Goal: Use online tool/utility: Use online tool/utility

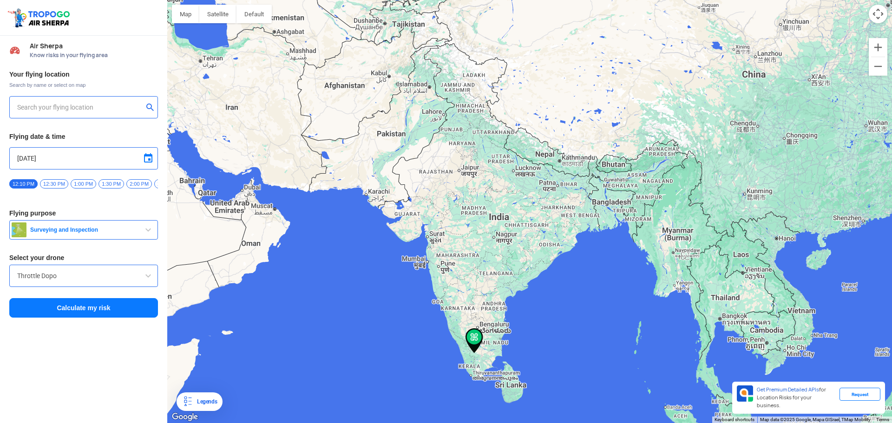
type input "SNR Nagar, Udumalaipettai, [GEOGRAPHIC_DATA] 642126, [GEOGRAPHIC_DATA]"
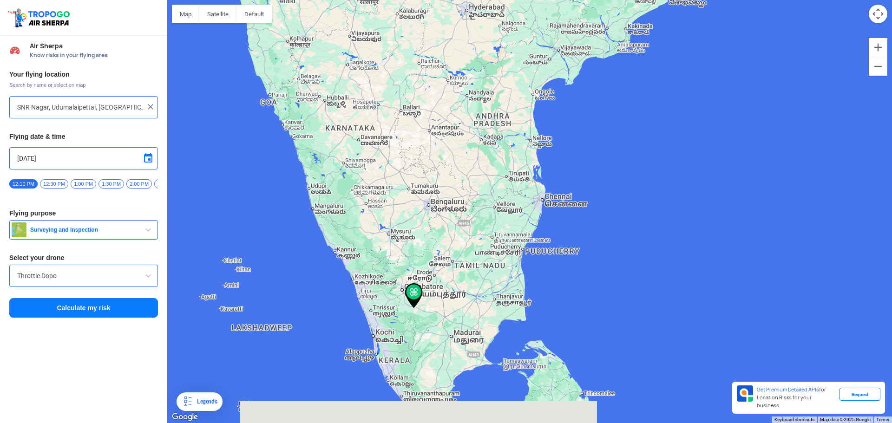
drag, startPoint x: 425, startPoint y: 388, endPoint x: 502, endPoint y: 347, distance: 88.1
click at [502, 347] on div at bounding box center [529, 211] width 725 height 423
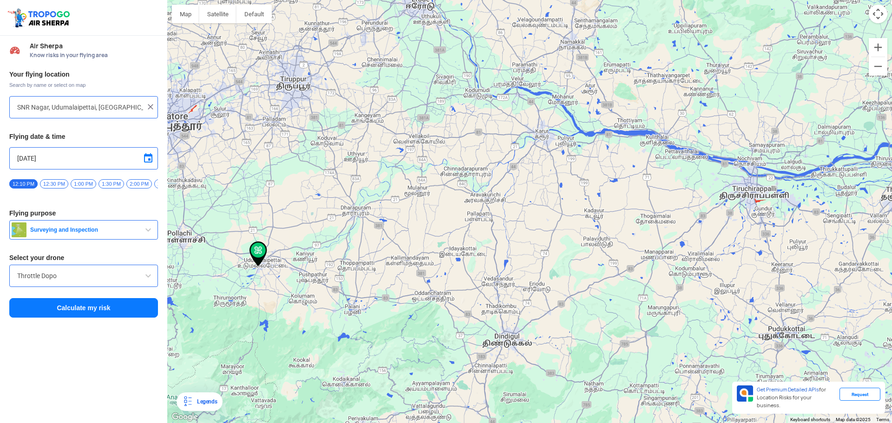
drag, startPoint x: 366, startPoint y: 293, endPoint x: 506, endPoint y: 289, distance: 140.4
click at [506, 289] on div at bounding box center [529, 211] width 725 height 423
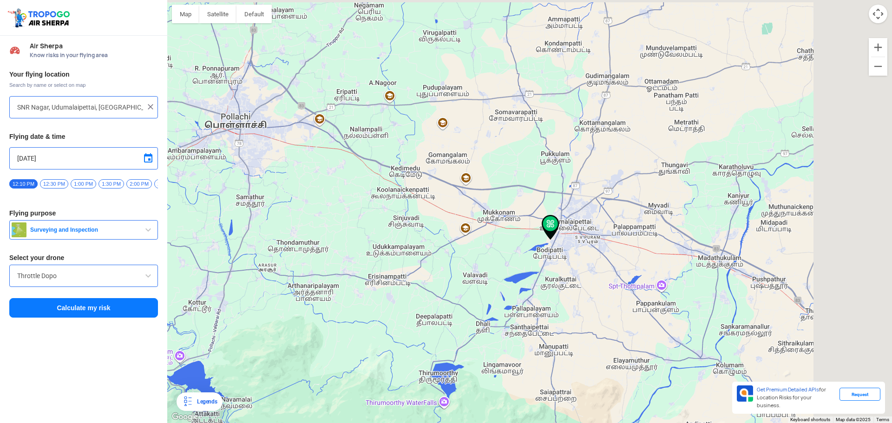
drag, startPoint x: 693, startPoint y: 257, endPoint x: 539, endPoint y: 341, distance: 174.6
click at [539, 341] on div at bounding box center [529, 211] width 725 height 423
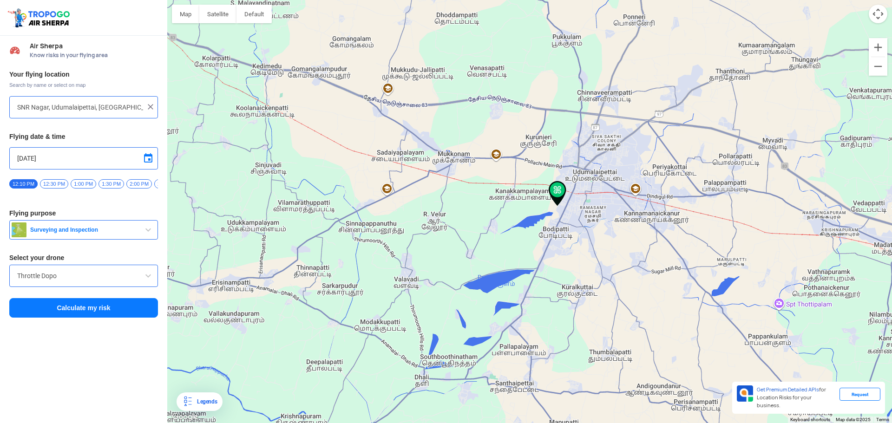
drag, startPoint x: 596, startPoint y: 275, endPoint x: 532, endPoint y: 288, distance: 65.0
click at [536, 306] on div at bounding box center [529, 211] width 725 height 423
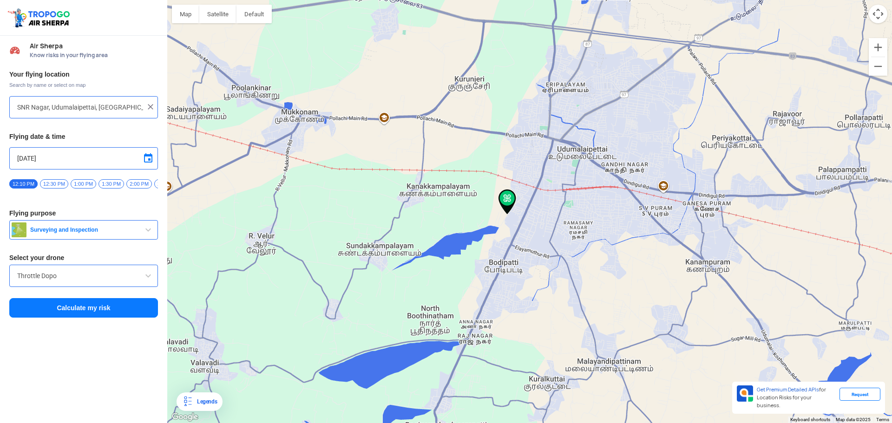
drag, startPoint x: 527, startPoint y: 249, endPoint x: 510, endPoint y: 270, distance: 27.8
click at [510, 270] on div at bounding box center [529, 211] width 725 height 423
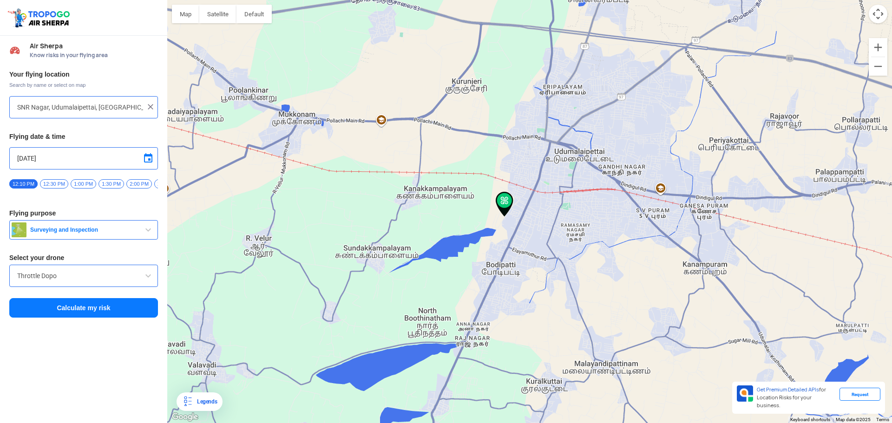
click at [121, 275] on input "Throttle Dopo" at bounding box center [83, 275] width 133 height 11
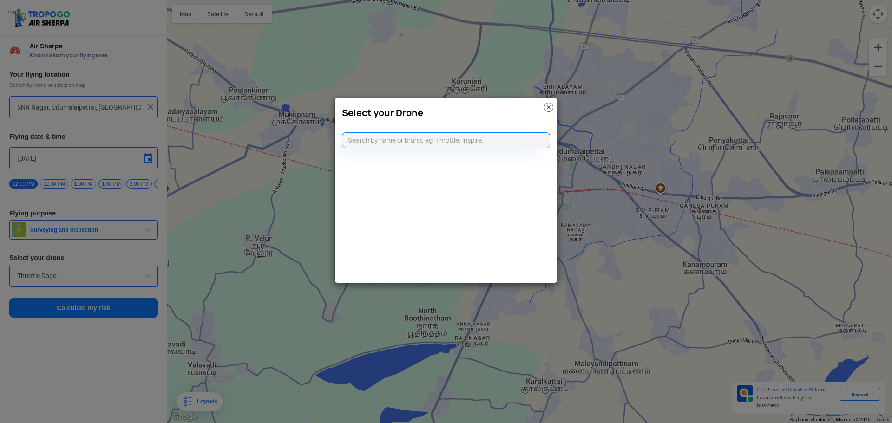
drag, startPoint x: 552, startPoint y: 108, endPoint x: 308, endPoint y: 196, distance: 259.7
click at [551, 108] on img at bounding box center [548, 107] width 9 height 9
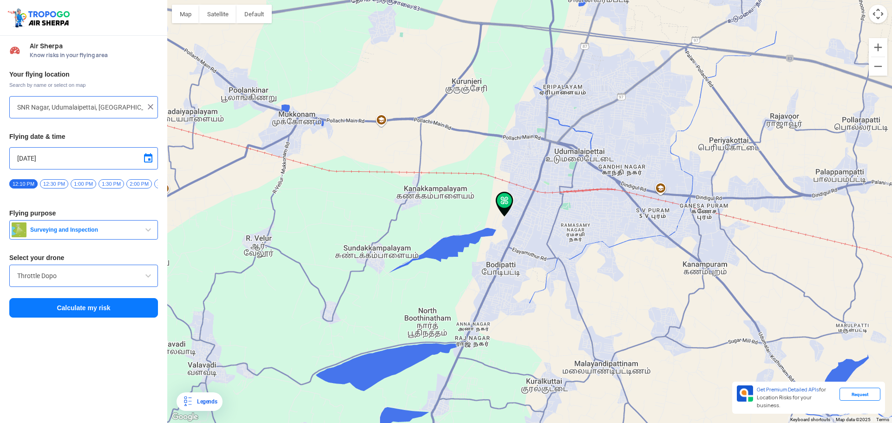
click at [138, 234] on span "Surveying and Inspection" at bounding box center [84, 229] width 116 height 7
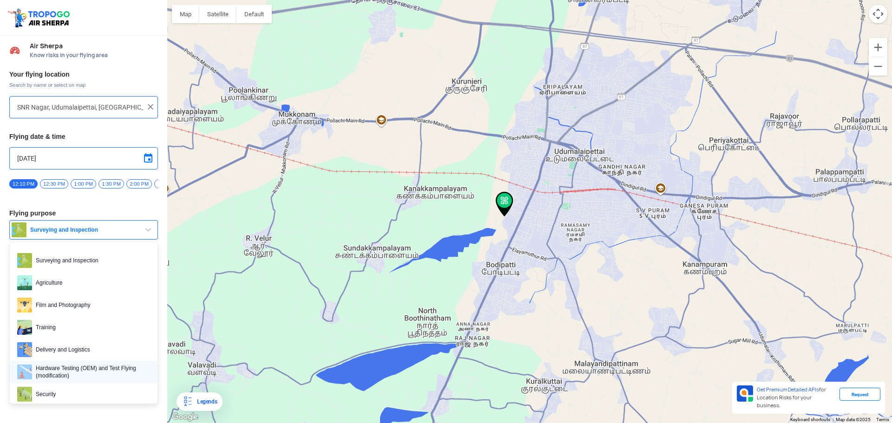
click at [88, 374] on span "Hardware Testing (OEM) and Test Flying (modification)" at bounding box center [91, 372] width 118 height 15
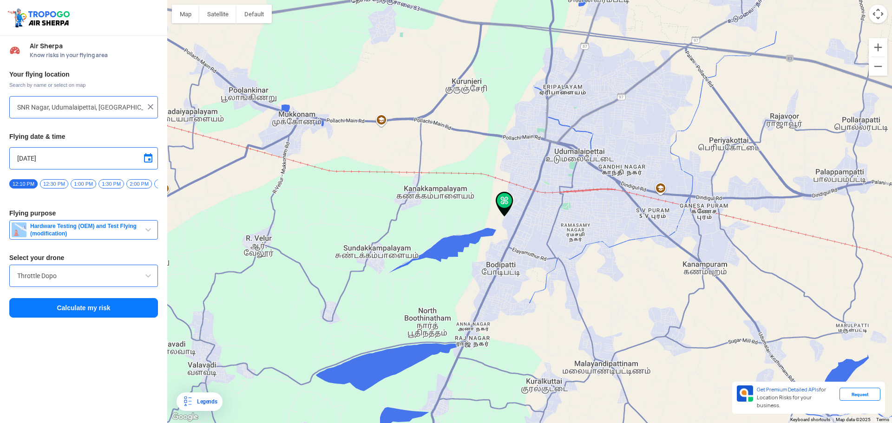
click at [118, 277] on input "Throttle Dopo" at bounding box center [83, 275] width 133 height 11
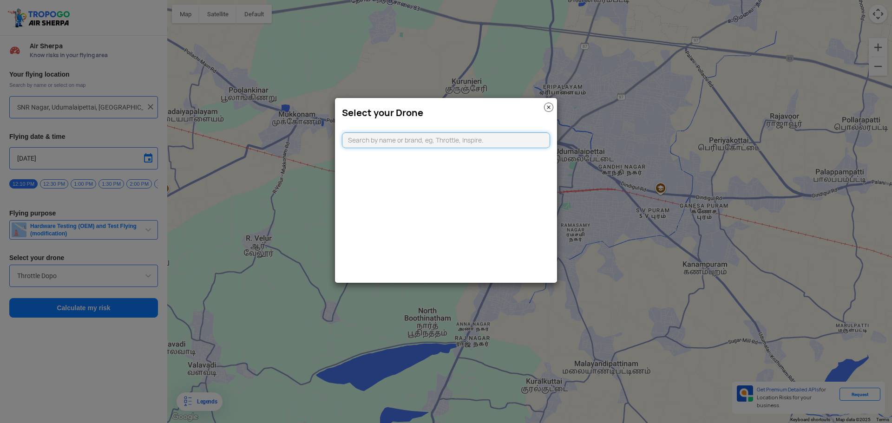
click at [403, 138] on input "text" at bounding box center [446, 140] width 208 height 16
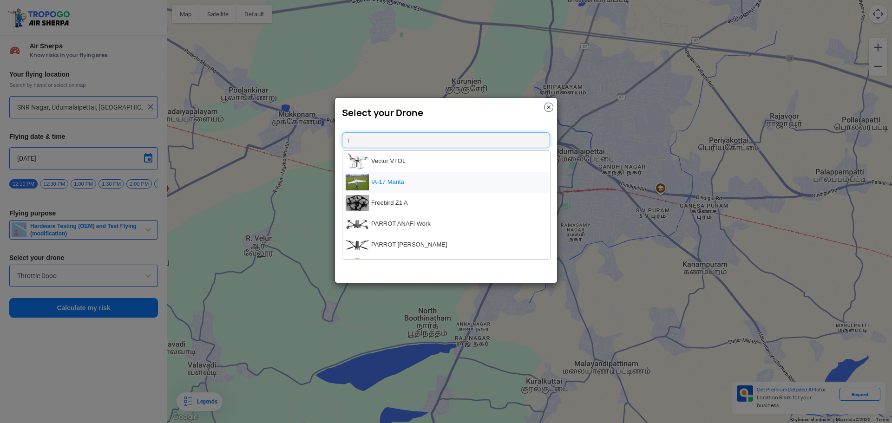
type input "i"
click at [417, 182] on li "IA-17 Manta" at bounding box center [446, 182] width 208 height 21
type input "IA-17 Manta"
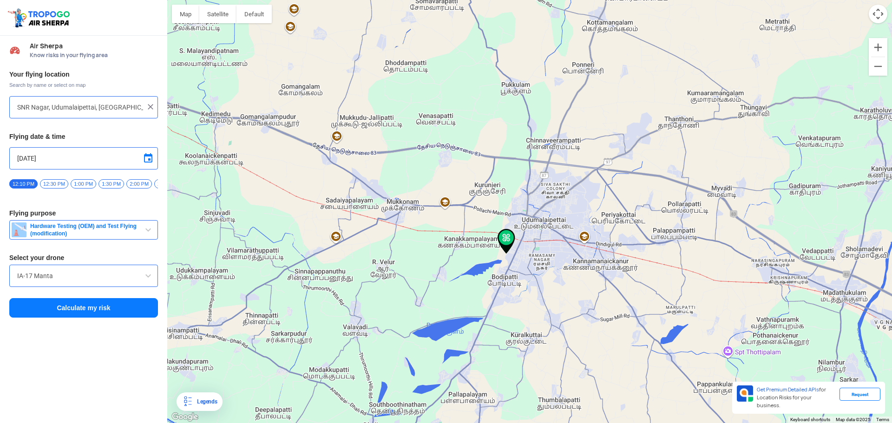
drag, startPoint x: 556, startPoint y: 291, endPoint x: 570, endPoint y: 286, distance: 15.0
click at [570, 287] on div at bounding box center [529, 211] width 725 height 423
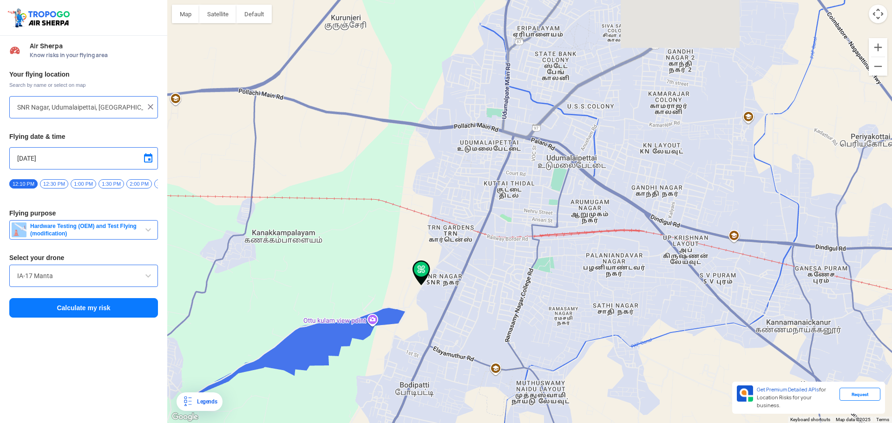
drag, startPoint x: 535, startPoint y: 179, endPoint x: 514, endPoint y: 305, distance: 127.7
click at [515, 307] on div at bounding box center [529, 211] width 725 height 423
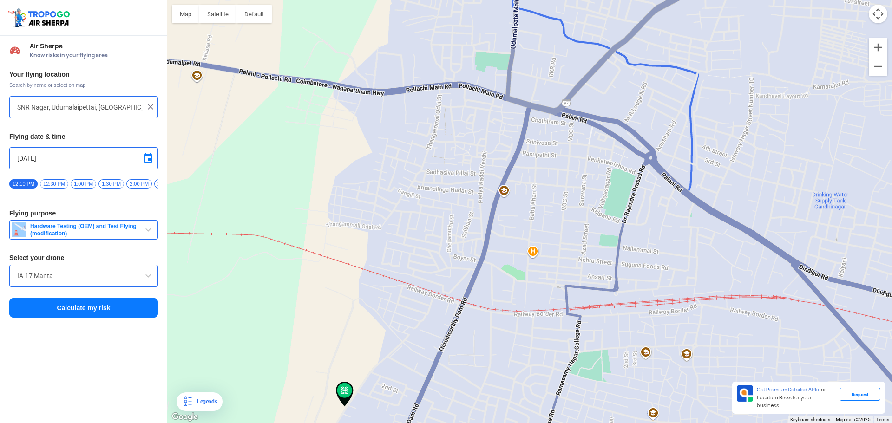
drag, startPoint x: 504, startPoint y: 228, endPoint x: 496, endPoint y: 270, distance: 43.5
click at [496, 270] on div at bounding box center [529, 211] width 725 height 423
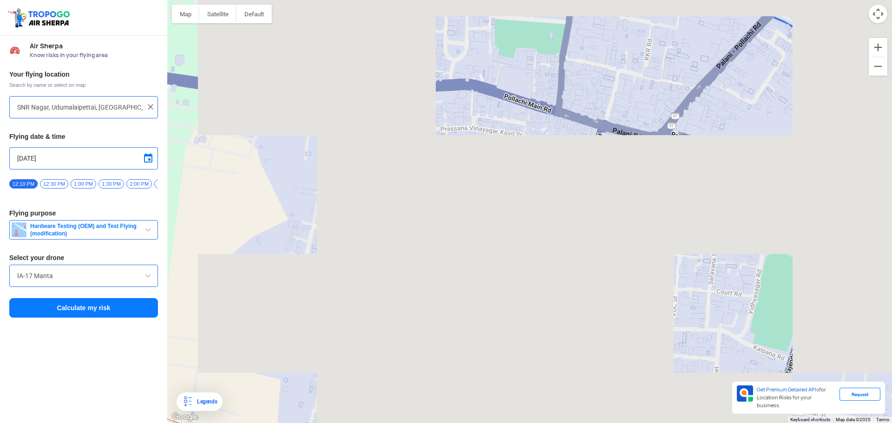
drag, startPoint x: 453, startPoint y: 208, endPoint x: 493, endPoint y: 217, distance: 40.6
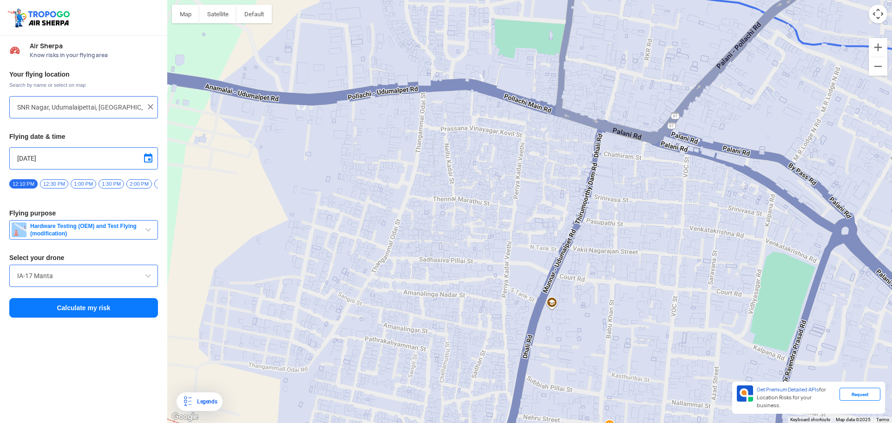
click at [493, 217] on div at bounding box center [529, 211] width 725 height 423
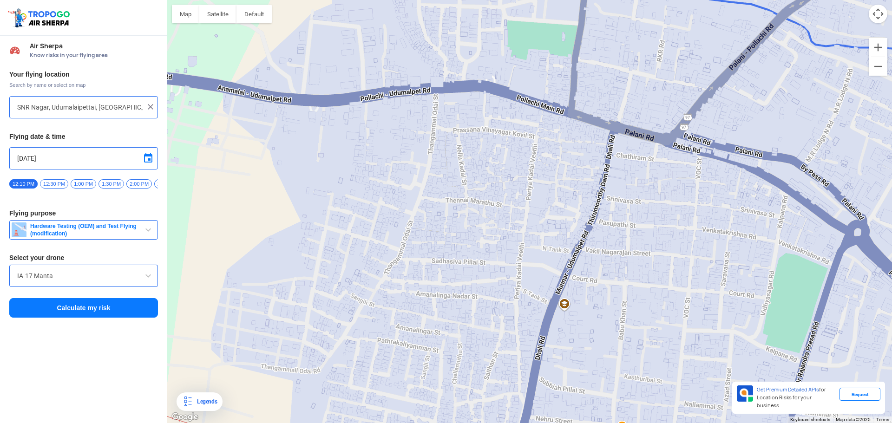
click at [142, 315] on button "Calculate my risk" at bounding box center [83, 308] width 149 height 20
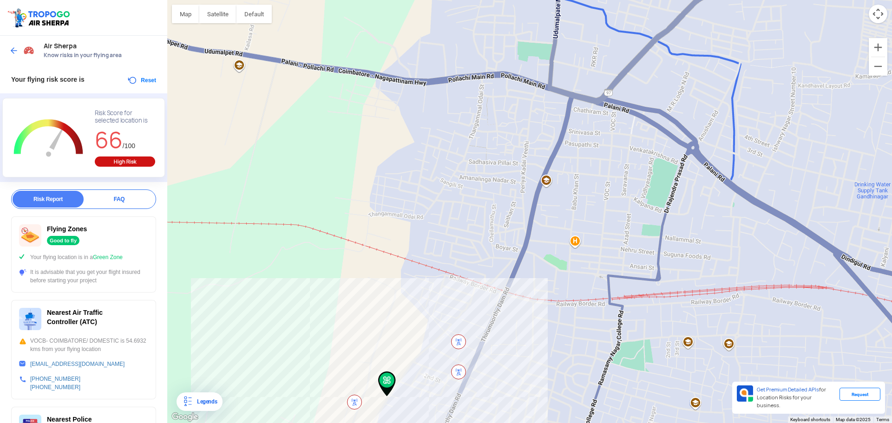
drag, startPoint x: 582, startPoint y: 184, endPoint x: 552, endPoint y: 332, distance: 151.1
click at [552, 332] on div at bounding box center [529, 211] width 725 height 423
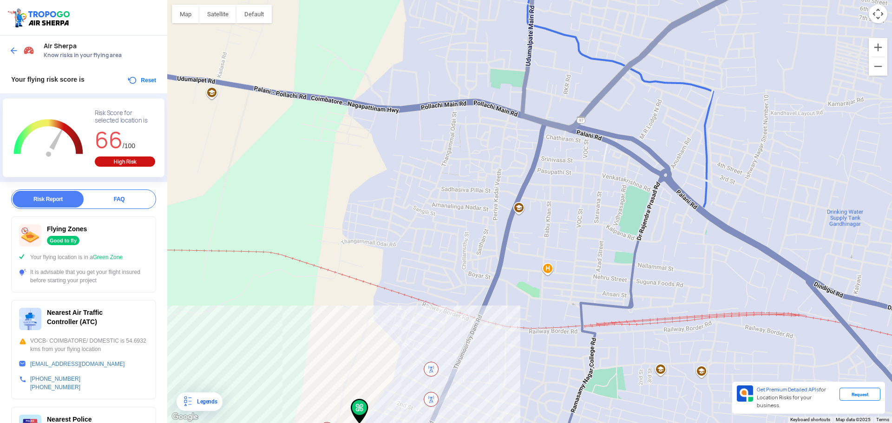
drag, startPoint x: 387, startPoint y: 380, endPoint x: 378, endPoint y: 371, distance: 13.5
click at [363, 399] on img at bounding box center [360, 411] width 18 height 25
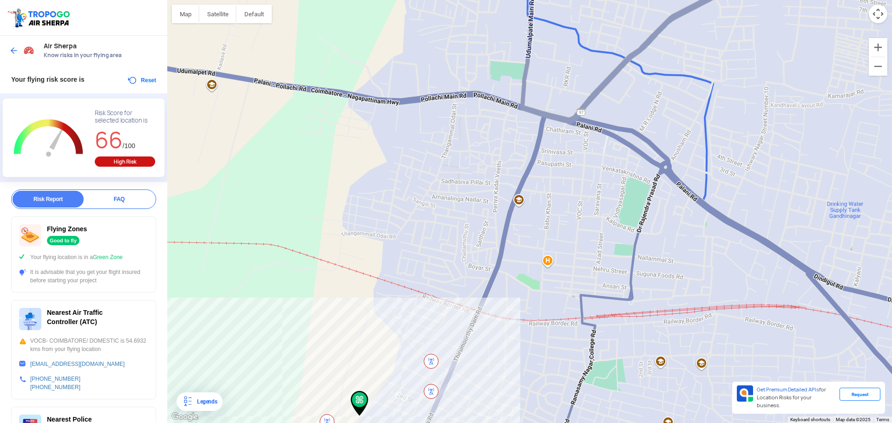
click at [450, 285] on div at bounding box center [529, 211] width 725 height 423
click at [465, 256] on div at bounding box center [529, 211] width 725 height 423
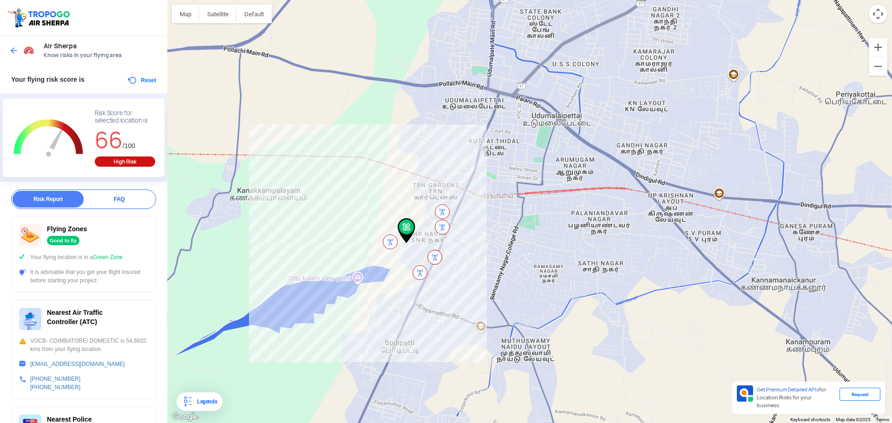
click at [446, 131] on div at bounding box center [529, 211] width 725 height 423
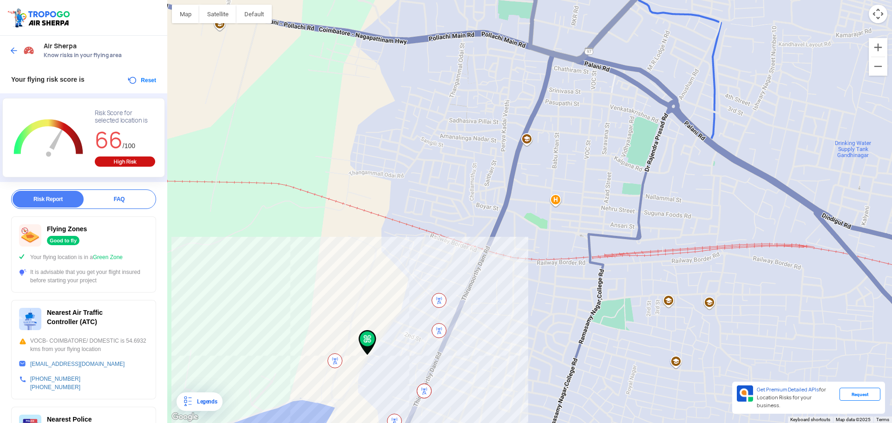
click at [879, 20] on button "Map camera controls" at bounding box center [878, 14] width 19 height 19
click at [835, 23] on div at bounding box center [529, 211] width 725 height 423
click at [847, 18] on button "Zoom out" at bounding box center [854, 14] width 19 height 19
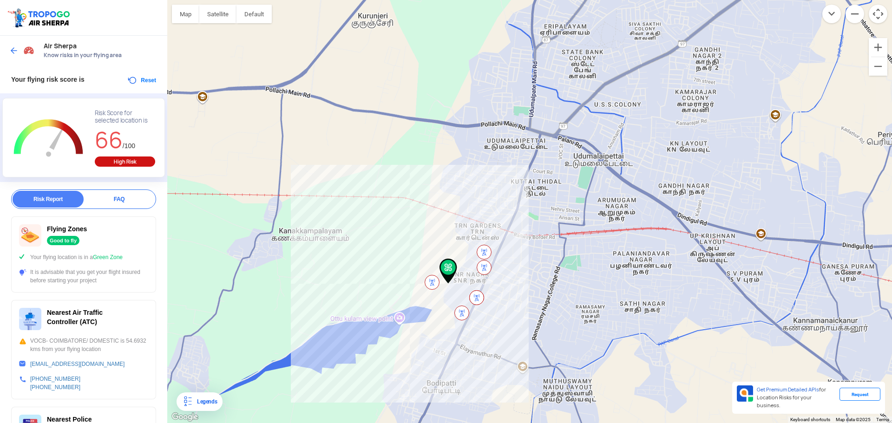
click at [514, 144] on div at bounding box center [529, 211] width 725 height 423
click at [498, 203] on div at bounding box center [529, 211] width 725 height 423
drag, startPoint x: 438, startPoint y: 262, endPoint x: 443, endPoint y: 261, distance: 5.7
click at [443, 261] on div "Udumalaipettai Udumalaipettai [GEOGRAPHIC_DATA] 642126 View on Google Maps" at bounding box center [529, 211] width 725 height 423
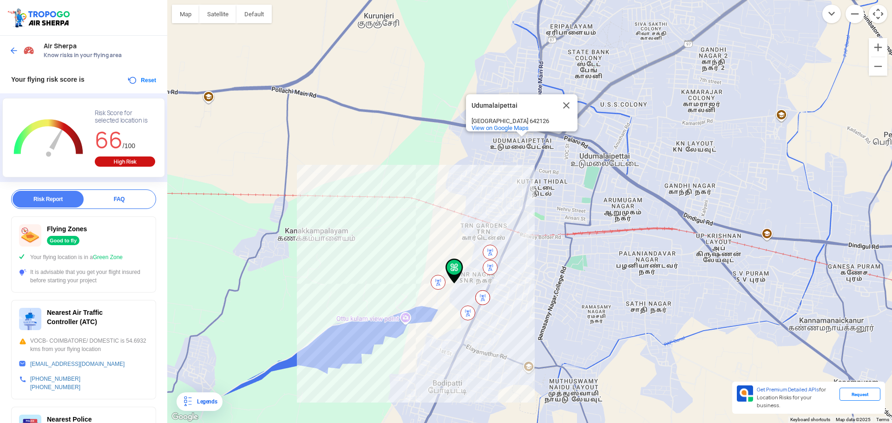
click at [542, 179] on div "Udumalaipettai Udumalaipettai [GEOGRAPHIC_DATA] 642126 View on Google Maps" at bounding box center [529, 211] width 725 height 423
click at [505, 174] on div "Udumalaipettai Udumalaipettai [GEOGRAPHIC_DATA] 642126 View on Google Maps" at bounding box center [529, 211] width 725 height 423
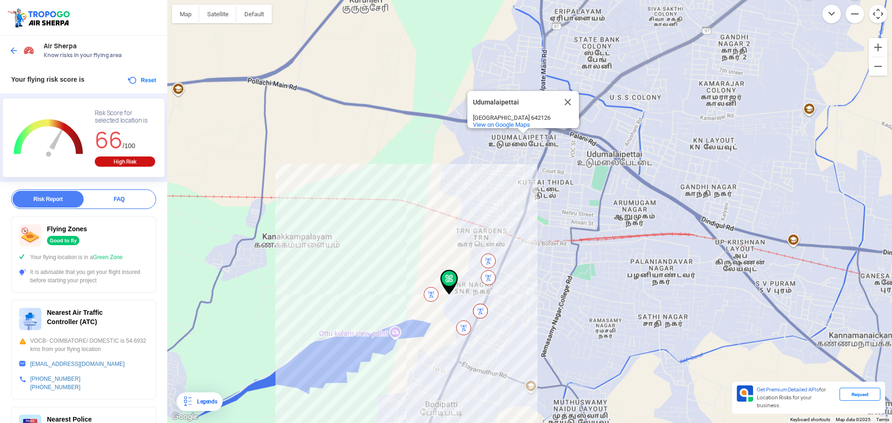
click at [505, 174] on div "Udumalaipettai Udumalaipettai [GEOGRAPHIC_DATA] 642126 View on Google Maps" at bounding box center [529, 211] width 725 height 423
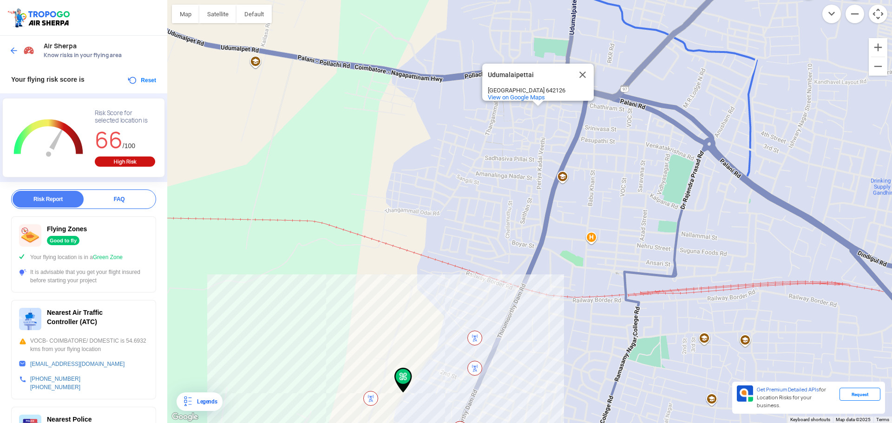
click at [16, 49] on img at bounding box center [13, 50] width 9 height 9
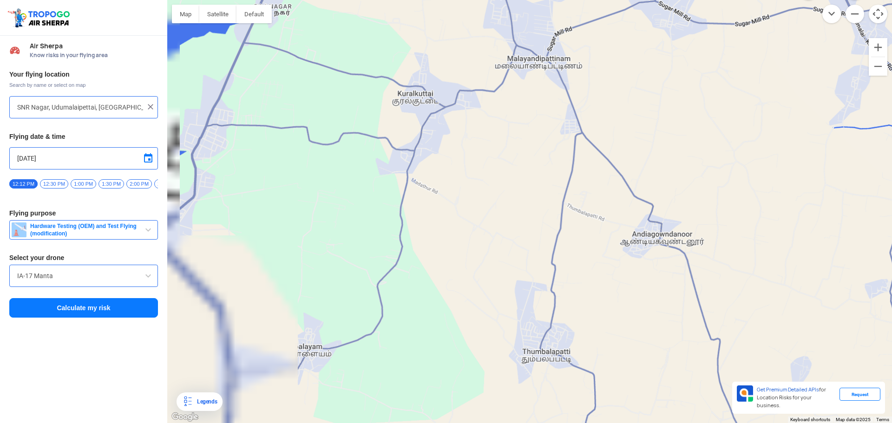
drag, startPoint x: 462, startPoint y: 187, endPoint x: 741, endPoint y: 445, distance: 380.0
click at [741, 416] on html "Location Risk Score Air Sherpa Know risks in your flying area Your flying locat…" at bounding box center [446, 211] width 892 height 423
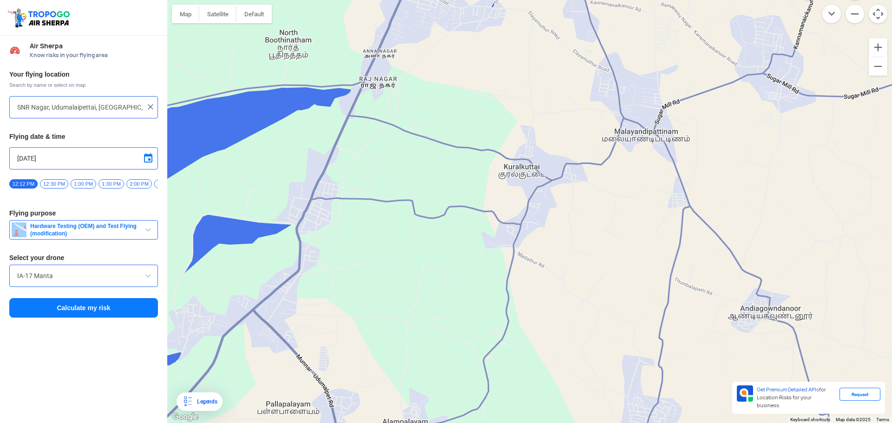
drag, startPoint x: 608, startPoint y: 203, endPoint x: 621, endPoint y: 251, distance: 49.1
click at [621, 251] on div "Udumalaipettai Udumalaipettai [GEOGRAPHIC_DATA] 642126 View on Google Maps" at bounding box center [529, 211] width 725 height 423
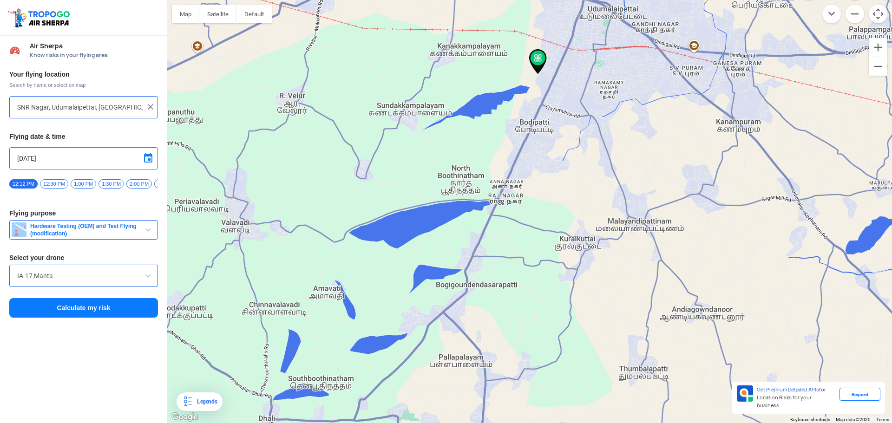
drag, startPoint x: 583, startPoint y: 140, endPoint x: 571, endPoint y: 252, distance: 112.2
click at [574, 258] on div "Udumalaipettai Udumalaipettai [GEOGRAPHIC_DATA] 642126 View on Google Maps" at bounding box center [529, 211] width 725 height 423
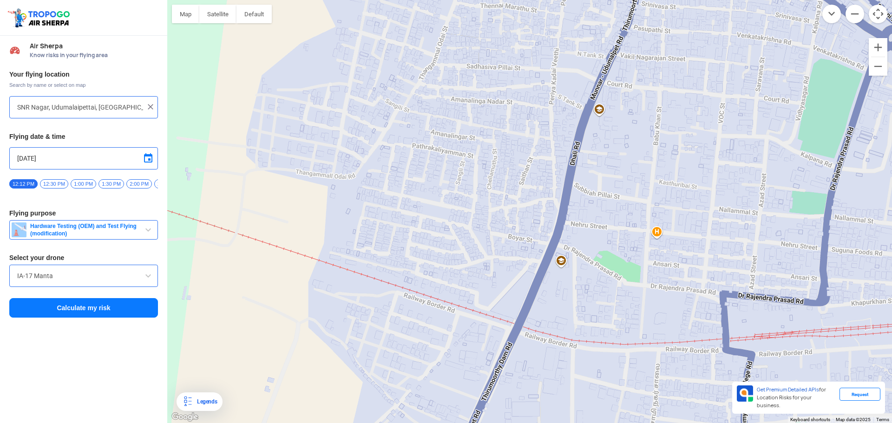
drag, startPoint x: 532, startPoint y: 211, endPoint x: 558, endPoint y: 360, distance: 151.8
click at [578, 400] on div "Udumalaipettai Udumalaipettai [GEOGRAPHIC_DATA] 642126 View on Google Maps" at bounding box center [529, 211] width 725 height 423
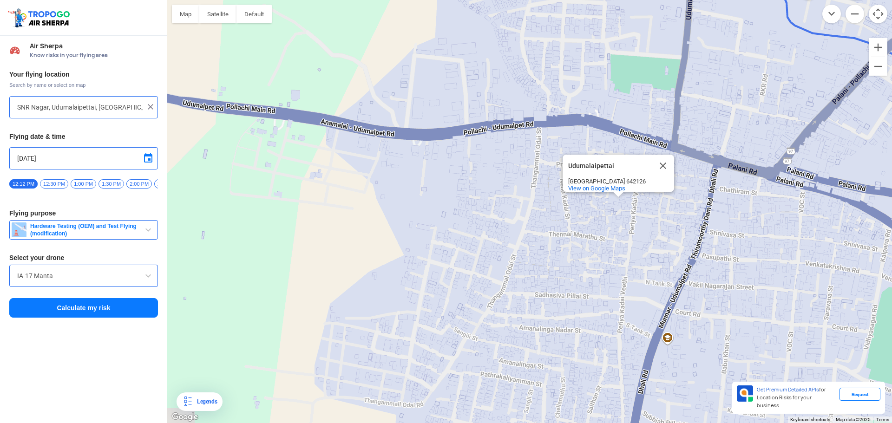
drag, startPoint x: 523, startPoint y: 274, endPoint x: 544, endPoint y: 250, distance: 31.9
click at [545, 250] on div "Udumalaipettai Udumalaipettai [GEOGRAPHIC_DATA] 642126 View on Google Maps" at bounding box center [529, 211] width 725 height 423
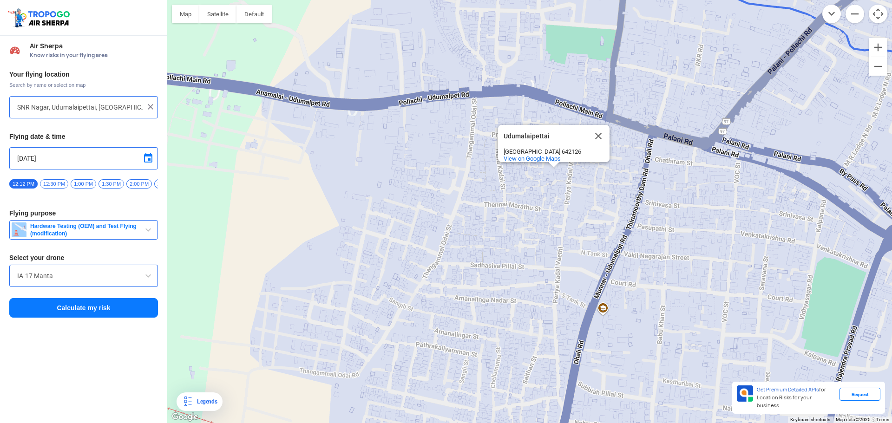
drag, startPoint x: 488, startPoint y: 269, endPoint x: 416, endPoint y: 242, distance: 76.7
click at [419, 243] on div "Udumalaipettai Udumalaipettai [GEOGRAPHIC_DATA] 642126 View on Google Maps" at bounding box center [529, 211] width 725 height 423
click at [439, 223] on div "Udumalaipettai Udumalaipettai [GEOGRAPHIC_DATA] 642126 View on Google Maps" at bounding box center [529, 211] width 725 height 423
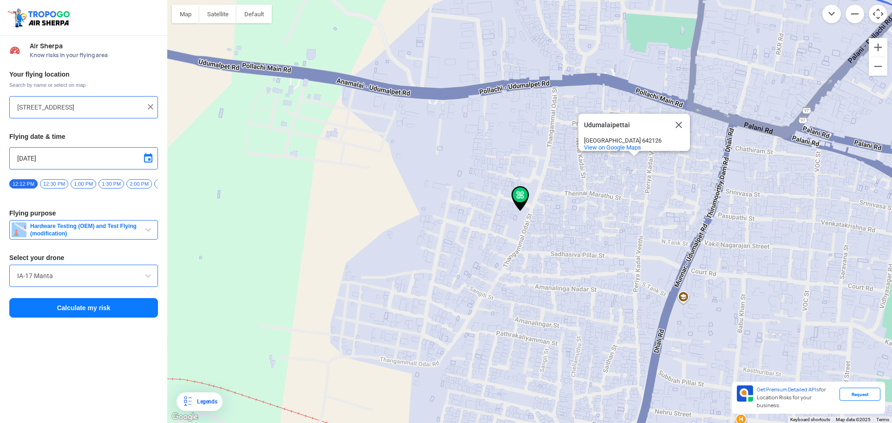
drag, startPoint x: 562, startPoint y: 237, endPoint x: 485, endPoint y: 204, distance: 83.9
click at [485, 204] on div "Udumalaipettai Udumalaipettai [GEOGRAPHIC_DATA] 642126 View on Google Maps" at bounding box center [529, 211] width 725 height 423
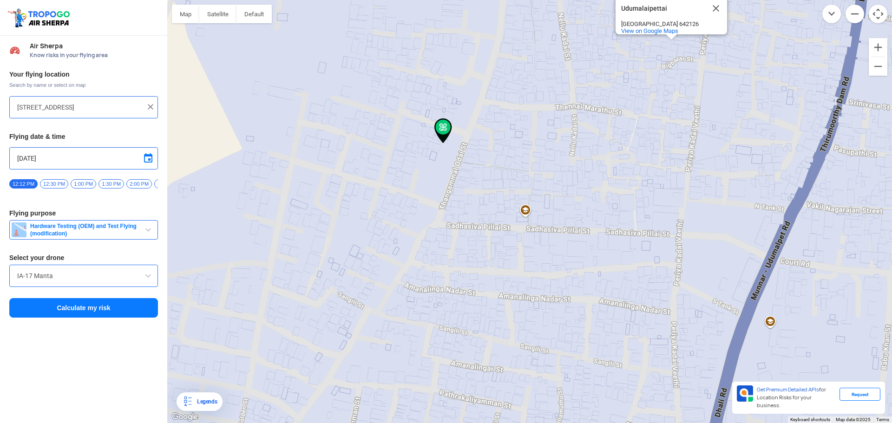
drag, startPoint x: 476, startPoint y: 199, endPoint x: 518, endPoint y: 206, distance: 42.5
click at [518, 206] on div "Udumalaipettai Udumalaipettai [GEOGRAPHIC_DATA] 642126 View on Google Maps" at bounding box center [529, 211] width 725 height 423
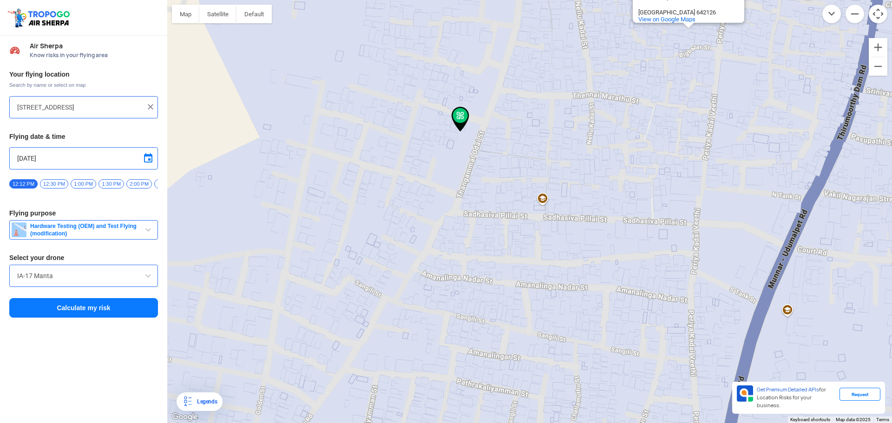
click at [421, 226] on div "Udumalaipettai Udumalaipettai [GEOGRAPHIC_DATA] 642126 View on Google Maps" at bounding box center [529, 211] width 725 height 423
type input "[STREET_ADDRESS][PERSON_NAME]"
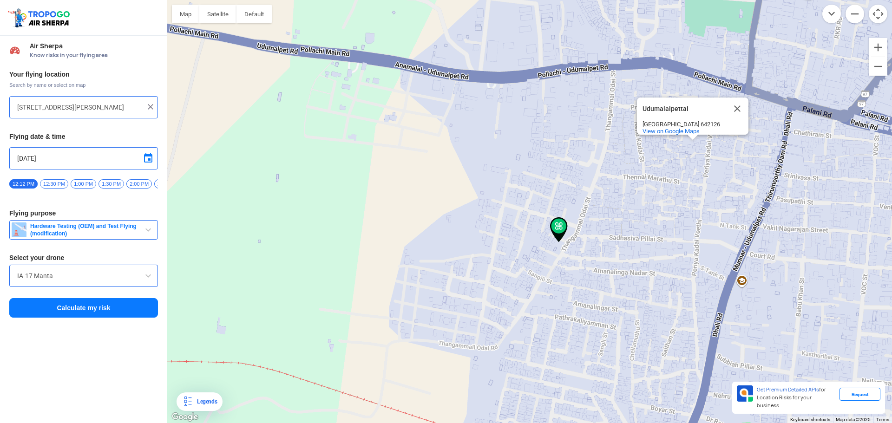
drag, startPoint x: 534, startPoint y: 291, endPoint x: 483, endPoint y: 261, distance: 59.6
click at [483, 261] on div "Udumalaipettai Udumalaipettai [GEOGRAPHIC_DATA] 642126 View on Google Maps" at bounding box center [529, 211] width 725 height 423
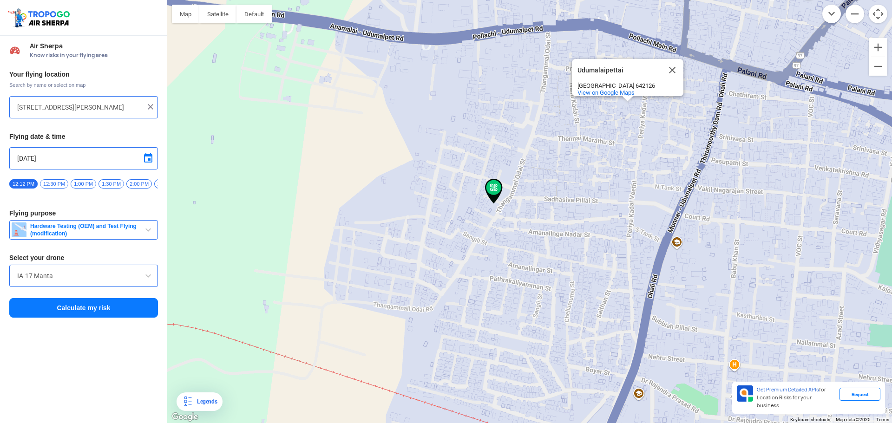
click at [90, 310] on button "Calculate my risk" at bounding box center [83, 308] width 149 height 20
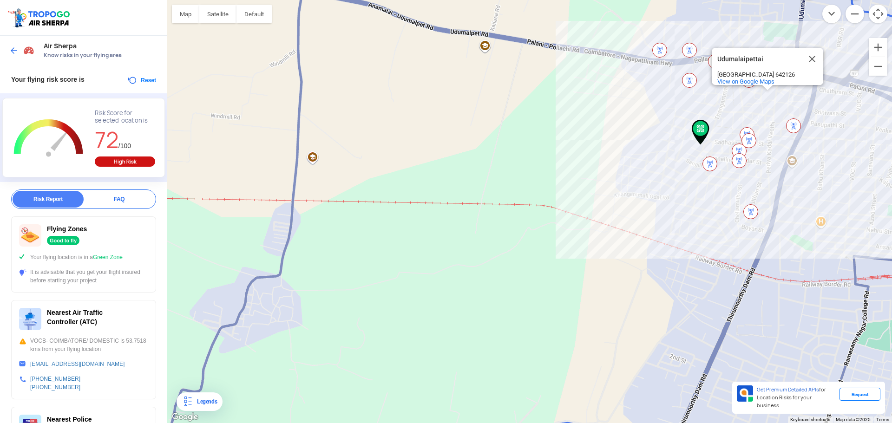
drag, startPoint x: 320, startPoint y: 293, endPoint x: 599, endPoint y: 180, distance: 301.0
click at [599, 180] on div "Udumalaipettai Udumalaipettai [GEOGRAPHIC_DATA] 642126 View on Google Maps" at bounding box center [529, 211] width 725 height 423
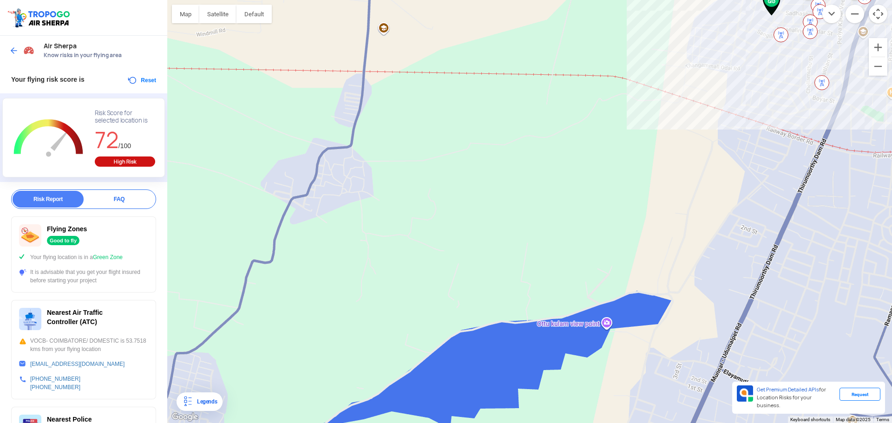
drag, startPoint x: 525, startPoint y: 192, endPoint x: 535, endPoint y: 126, distance: 66.3
click at [535, 126] on div "Udumalaipettai Udumalaipettai [GEOGRAPHIC_DATA] 642126 View on Google Maps" at bounding box center [529, 211] width 725 height 423
click at [16, 45] on div at bounding box center [22, 50] width 27 height 17
drag, startPoint x: 306, startPoint y: 192, endPoint x: 213, endPoint y: 192, distance: 92.9
click at [213, 192] on div "Udumalaipettai Udumalaipettai [GEOGRAPHIC_DATA] 642126 View on Google Maps" at bounding box center [529, 211] width 725 height 423
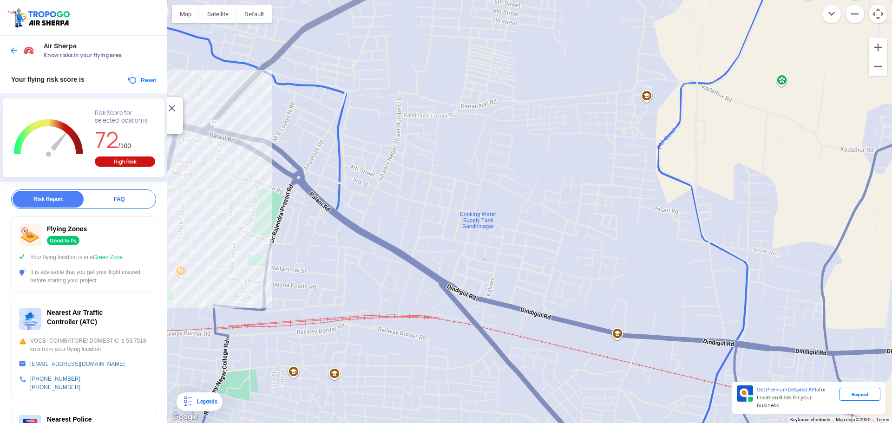
drag, startPoint x: 440, startPoint y: 193, endPoint x: 465, endPoint y: 370, distance: 178.3
click at [465, 370] on div "Udumalaipettai Udumalaipettai [GEOGRAPHIC_DATA] 642126 View on Google Maps" at bounding box center [529, 211] width 725 height 423
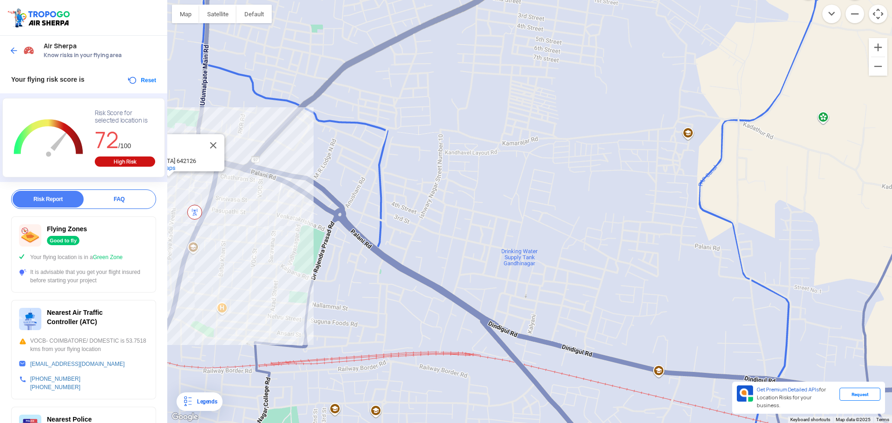
drag, startPoint x: 337, startPoint y: 245, endPoint x: 392, endPoint y: 282, distance: 65.6
click at [392, 282] on div "Udumalaipettai Udumalaipettai [GEOGRAPHIC_DATA] 642126 View on Google Maps" at bounding box center [529, 211] width 725 height 423
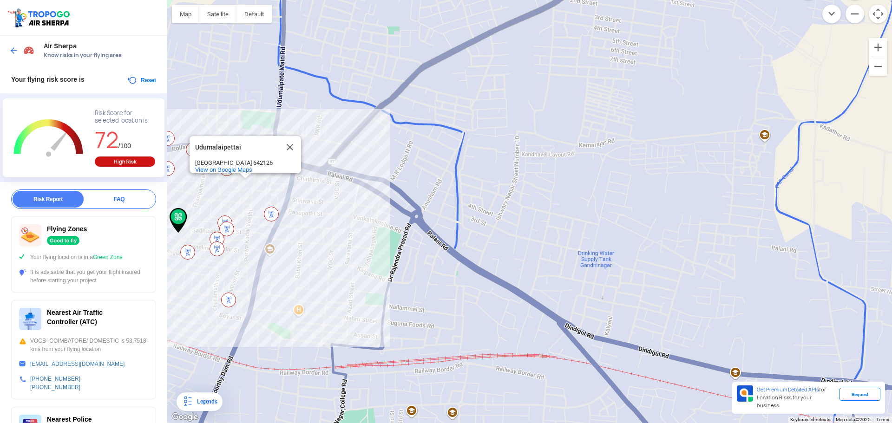
drag, startPoint x: 393, startPoint y: 282, endPoint x: 443, endPoint y: 256, distance: 55.7
click at [443, 256] on div "Udumalaipettai Udumalaipettai [GEOGRAPHIC_DATA] 642126 View on Google Maps" at bounding box center [529, 211] width 725 height 423
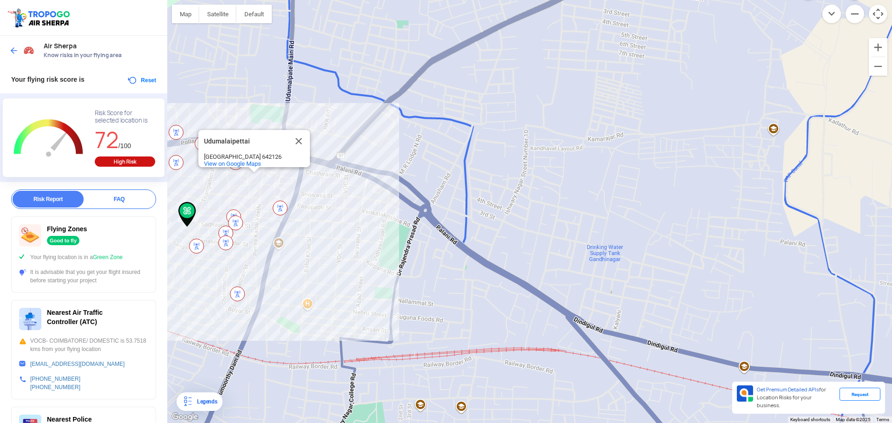
click at [15, 52] on img at bounding box center [13, 50] width 9 height 9
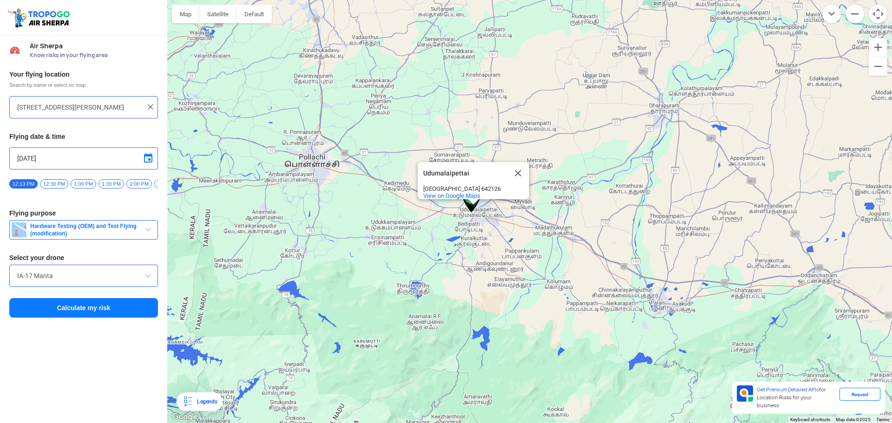
drag, startPoint x: 586, startPoint y: 257, endPoint x: 528, endPoint y: 259, distance: 58.1
click at [528, 259] on div "Udumalaipettai Udumalaipettai [GEOGRAPHIC_DATA] 642126 View on Google Maps" at bounding box center [529, 211] width 725 height 423
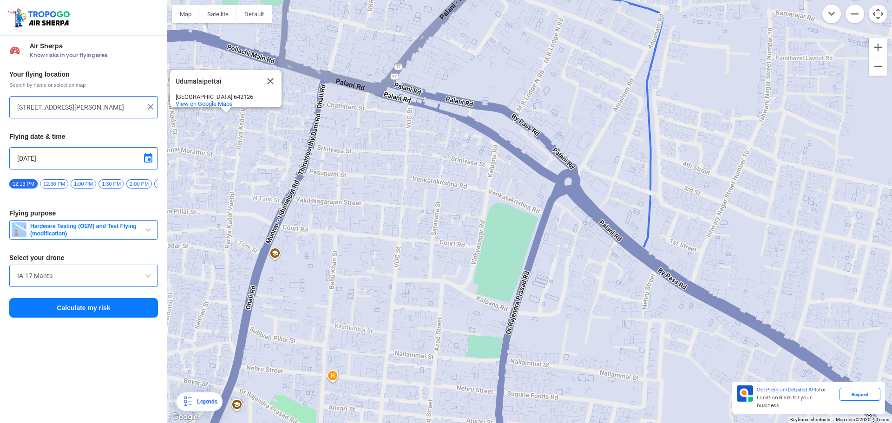
click at [504, 263] on div "Udumalaipettai Udumalaipettai [GEOGRAPHIC_DATA] 642126 View on Google Maps" at bounding box center [529, 211] width 725 height 423
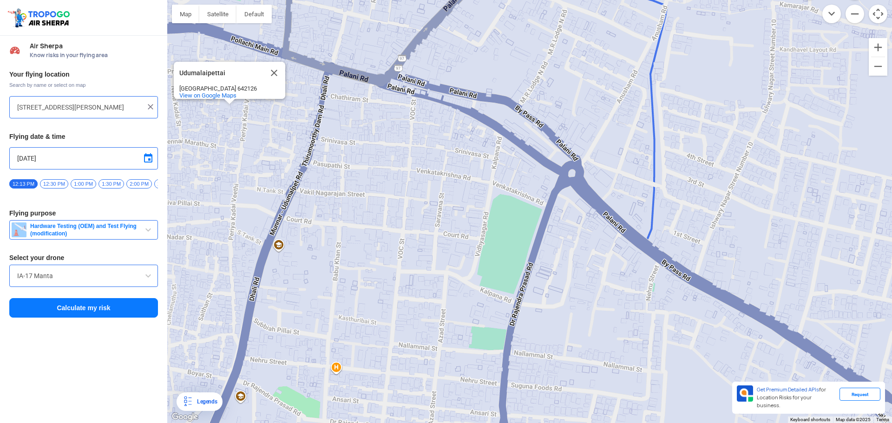
type input "Udumalaipettai, [GEOGRAPHIC_DATA] 642126, [GEOGRAPHIC_DATA]"
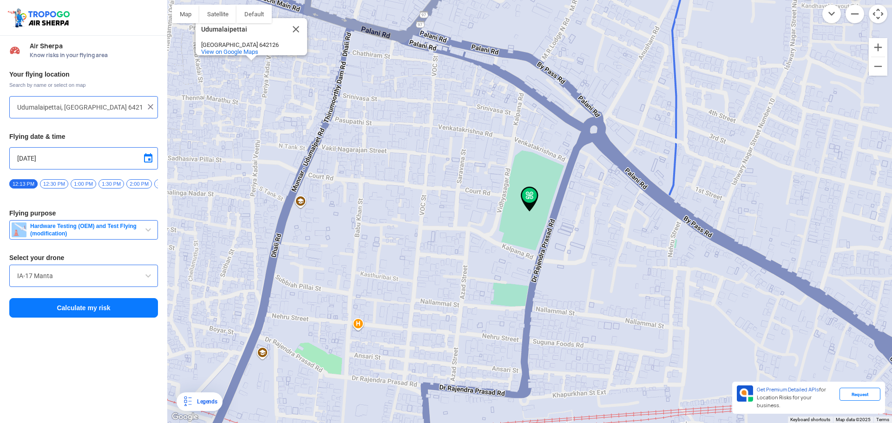
click at [109, 314] on button "Calculate my risk" at bounding box center [83, 308] width 149 height 20
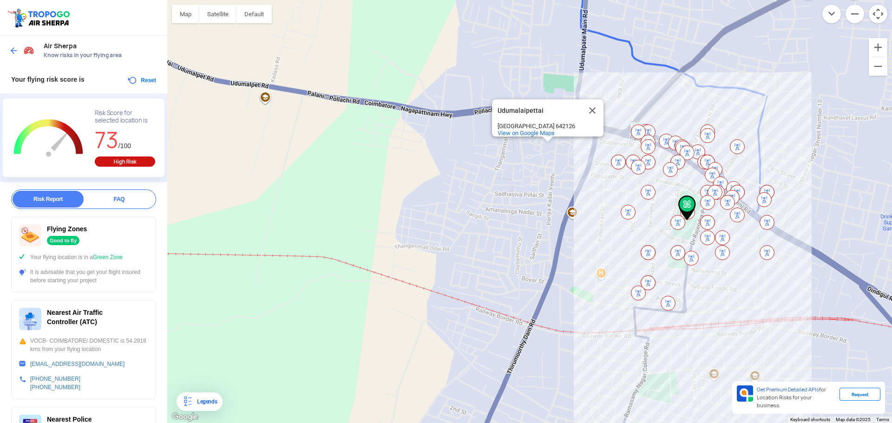
drag, startPoint x: 339, startPoint y: 341, endPoint x: 585, endPoint y: 280, distance: 253.6
click at [585, 280] on div "Udumalaipettai Udumalaipettai [GEOGRAPHIC_DATA] 642126 View on Google Maps" at bounding box center [529, 211] width 725 height 423
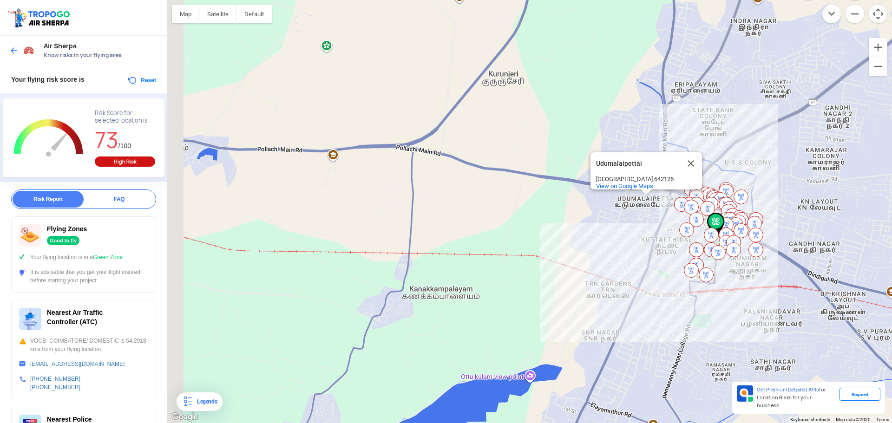
drag, startPoint x: 391, startPoint y: 280, endPoint x: 551, endPoint y: 272, distance: 159.6
click at [551, 272] on div "Udumalaipettai Udumalaipettai [GEOGRAPHIC_DATA] 642126 View on Google Maps" at bounding box center [529, 211] width 725 height 423
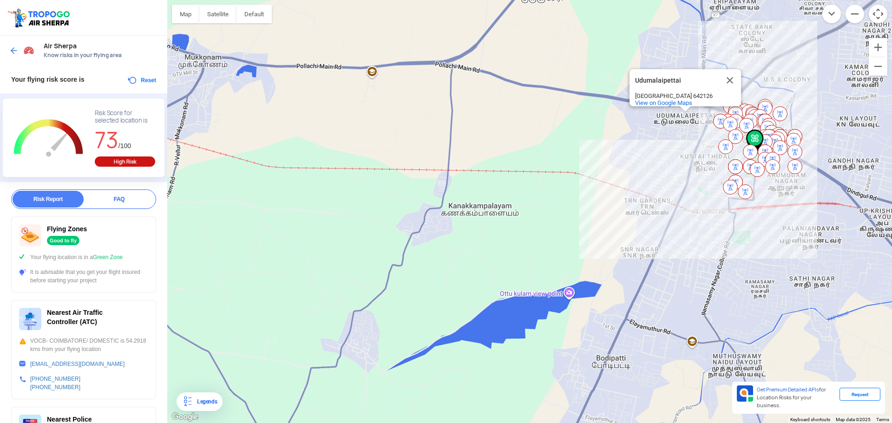
drag, startPoint x: 537, startPoint y: 281, endPoint x: 569, endPoint y: 199, distance: 88.3
click at [569, 199] on div "Udumalaipettai Udumalaipettai [GEOGRAPHIC_DATA] 642126 View on Google Maps" at bounding box center [529, 211] width 725 height 423
click at [11, 52] on img at bounding box center [13, 50] width 9 height 9
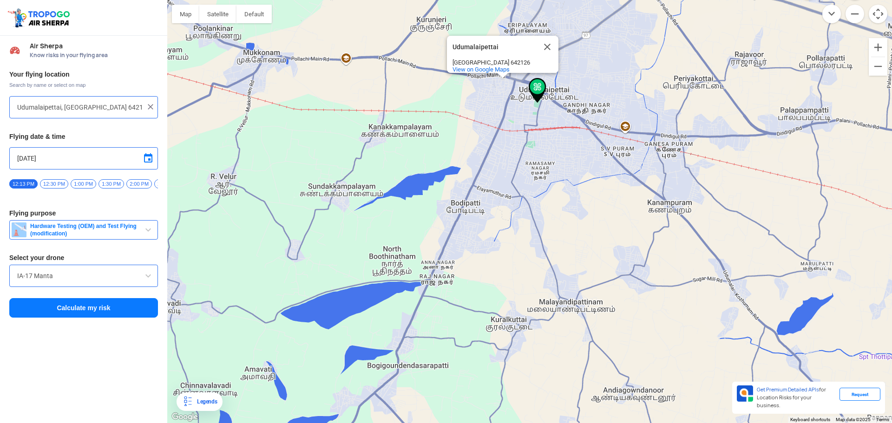
drag, startPoint x: 393, startPoint y: 127, endPoint x: 615, endPoint y: 445, distance: 387.8
click at [615, 416] on html "Location Risk Score Air Sherpa Know risks in your flying area Your flying locat…" at bounding box center [446, 211] width 892 height 423
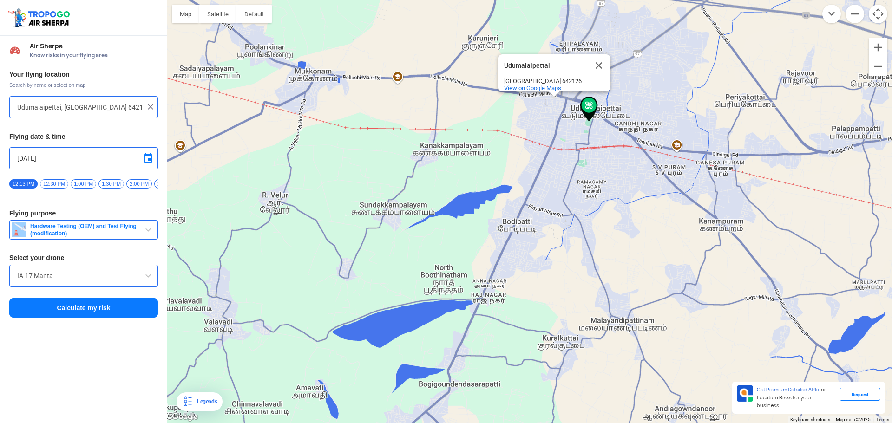
drag, startPoint x: 552, startPoint y: 299, endPoint x: 545, endPoint y: 339, distance: 40.6
click at [542, 357] on div "Udumalaipettai Udumalaipettai [GEOGRAPHIC_DATA] 642126 View on Google Maps" at bounding box center [529, 211] width 725 height 423
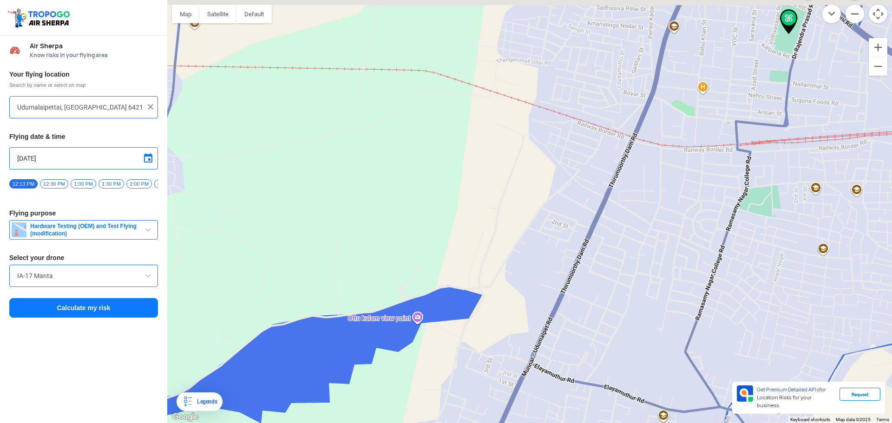
drag, startPoint x: 521, startPoint y: 198, endPoint x: 553, endPoint y: 276, distance: 84.4
click at [553, 276] on div "Udumalaipettai Udumalaipettai [GEOGRAPHIC_DATA] 642126 View on Google Maps" at bounding box center [529, 211] width 725 height 423
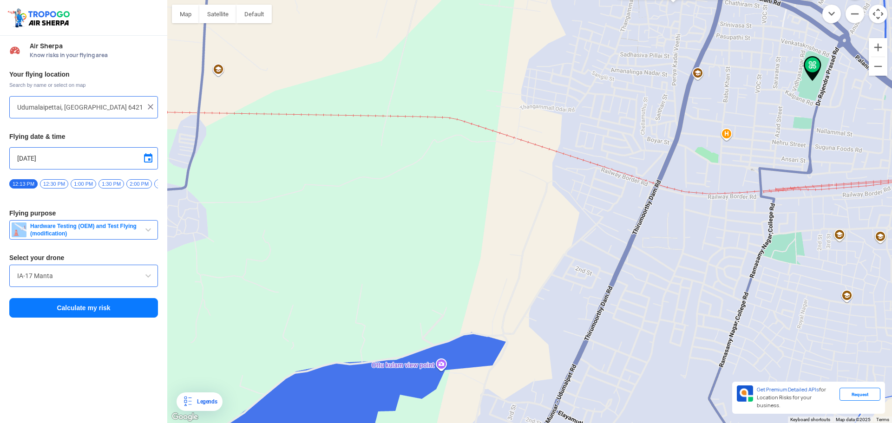
click at [338, 191] on div "Udumalaipettai Udumalaipettai [GEOGRAPHIC_DATA] 642126 View on Google Maps" at bounding box center [529, 211] width 725 height 423
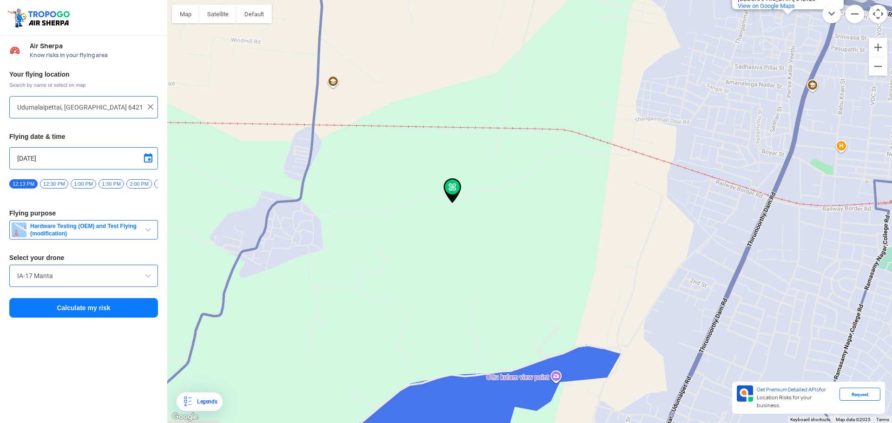
type input "[GEOGRAPHIC_DATA], [GEOGRAPHIC_DATA] 642132, [GEOGRAPHIC_DATA]"
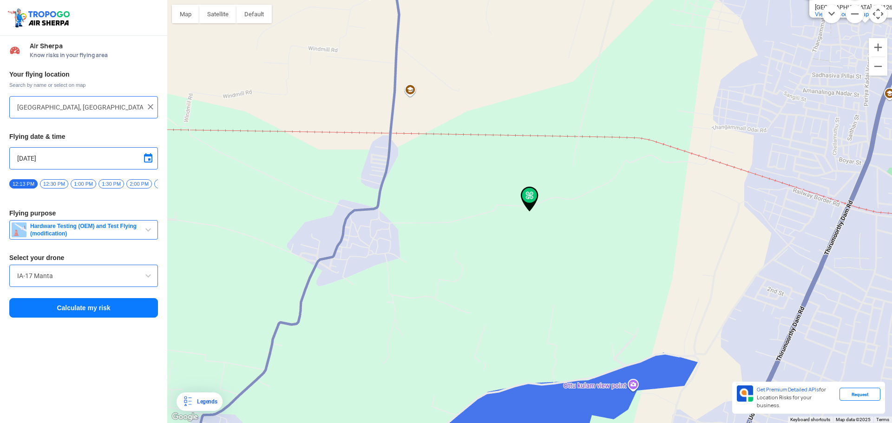
click at [141, 309] on button "Calculate my risk" at bounding box center [83, 308] width 149 height 20
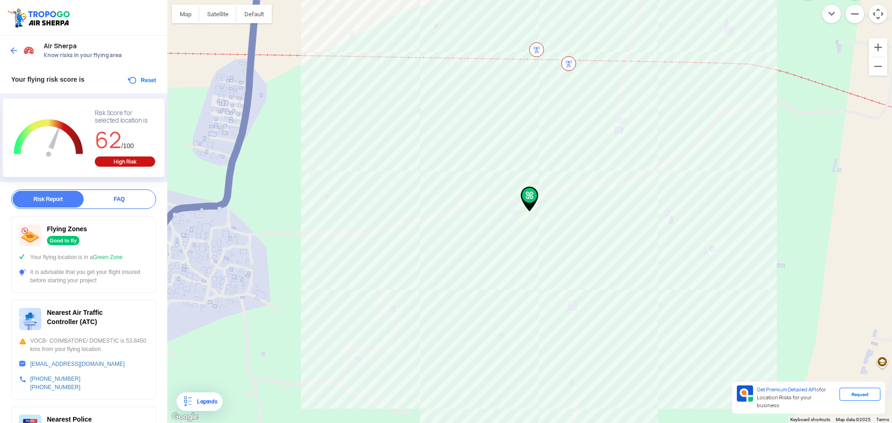
click at [126, 162] on div "High Risk" at bounding box center [125, 162] width 60 height 10
click at [118, 133] on span "62" at bounding box center [108, 139] width 26 height 29
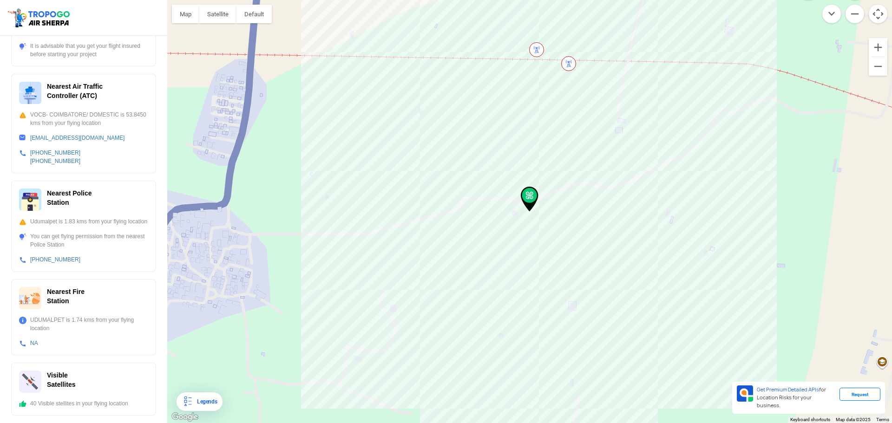
scroll to position [235, 0]
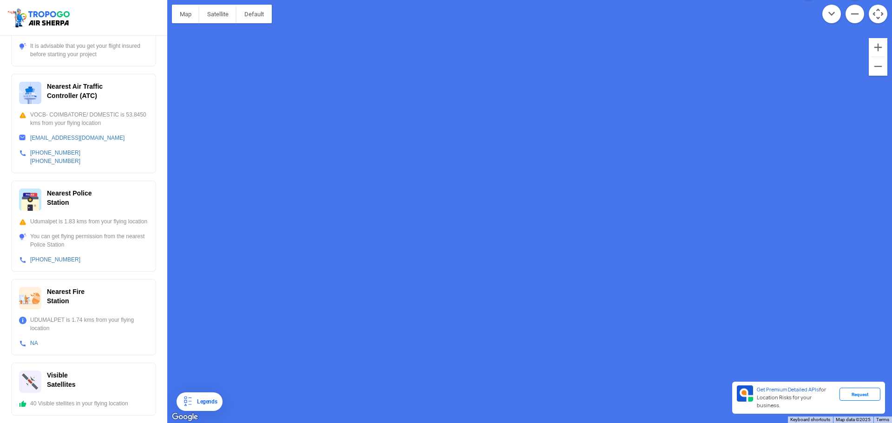
click at [490, 323] on div "Udumalaipettai Udumalaipettai [GEOGRAPHIC_DATA] 642126 View on Google Maps" at bounding box center [529, 211] width 725 height 423
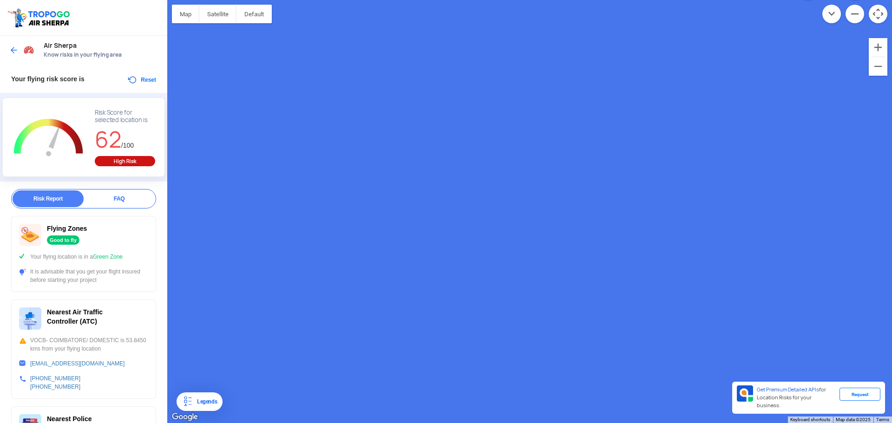
scroll to position [0, 0]
click at [11, 44] on div at bounding box center [22, 50] width 27 height 17
click at [21, 49] on div at bounding box center [22, 50] width 27 height 17
click at [15, 51] on img at bounding box center [13, 50] width 9 height 9
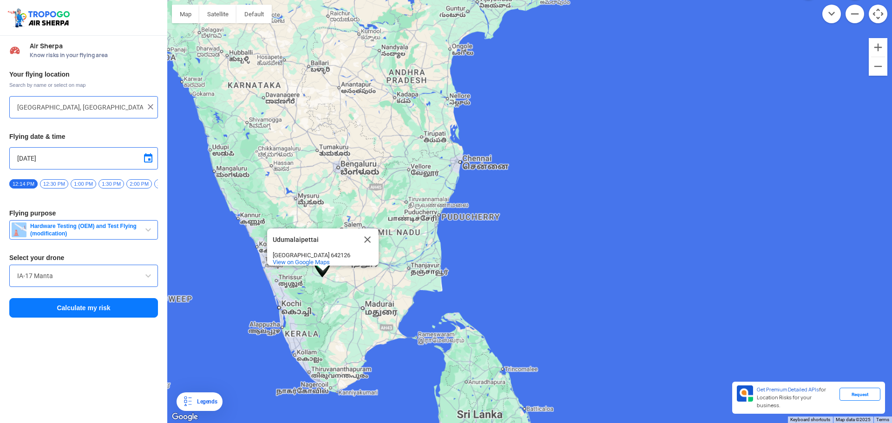
drag, startPoint x: 519, startPoint y: 302, endPoint x: 380, endPoint y: 270, distance: 142.6
click at [380, 270] on div "Udumalaipettai Udumalaipettai [GEOGRAPHIC_DATA] 642126 View on Google Maps" at bounding box center [529, 211] width 725 height 423
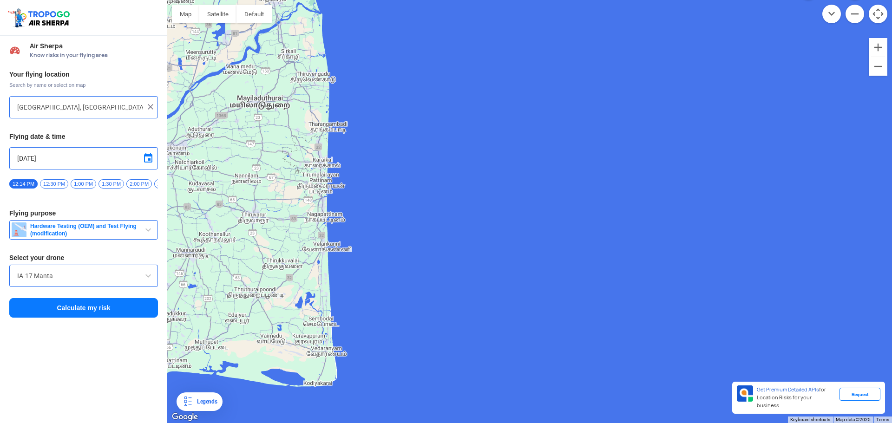
drag, startPoint x: 502, startPoint y: 319, endPoint x: 468, endPoint y: 305, distance: 36.2
click at [469, 306] on div "Udumalaipettai Udumalaipettai [GEOGRAPHIC_DATA] 642126 View on Google Maps" at bounding box center [529, 211] width 725 height 423
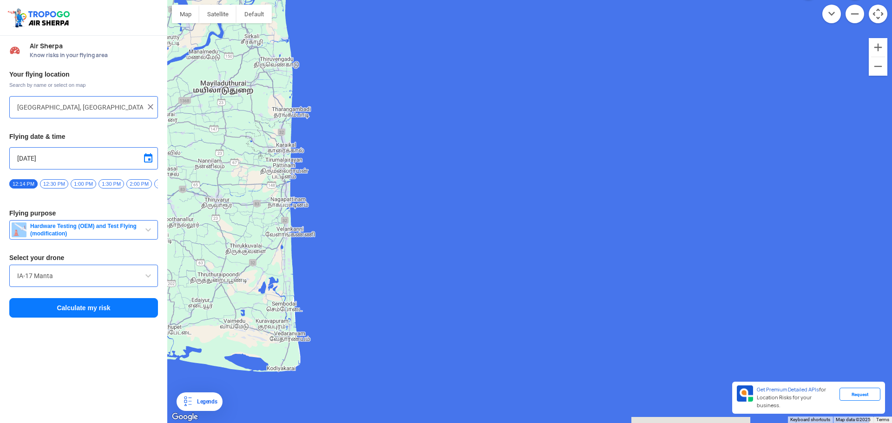
click at [472, 300] on div "Udumalaipettai Udumalaipettai [GEOGRAPHIC_DATA] 642126 View on Google Maps" at bounding box center [529, 211] width 725 height 423
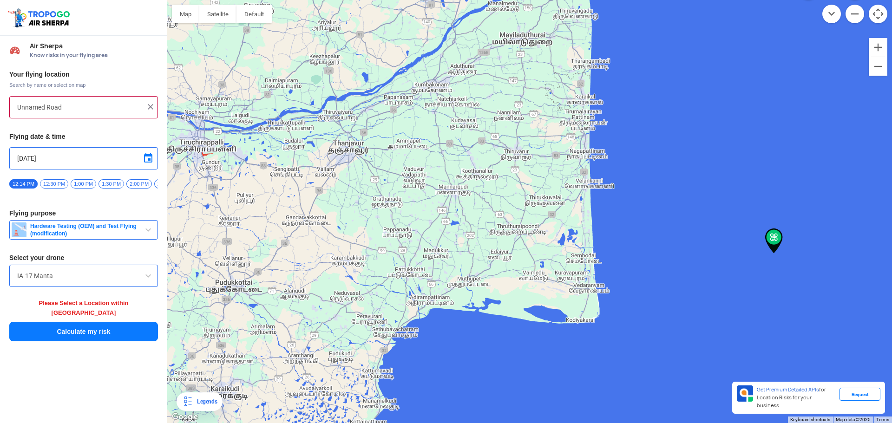
drag, startPoint x: 254, startPoint y: 337, endPoint x: 499, endPoint y: 379, distance: 248.4
click at [499, 379] on div "Udumalaipettai Udumalaipettai [GEOGRAPHIC_DATA] 642126 View on Google Maps" at bounding box center [529, 211] width 725 height 423
click at [517, 299] on div "Udumalaipettai Udumalaipettai [GEOGRAPHIC_DATA] 642126 View on Google Maps" at bounding box center [529, 211] width 725 height 423
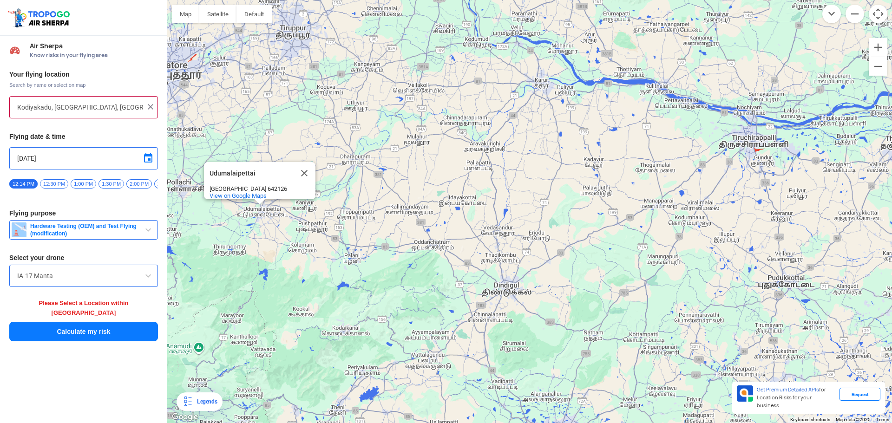
drag, startPoint x: 350, startPoint y: 283, endPoint x: 891, endPoint y: 367, distance: 547.6
click at [889, 367] on div "Udumalaipettai Udumalaipettai [GEOGRAPHIC_DATA] 642126 View on Google Maps" at bounding box center [529, 211] width 725 height 423
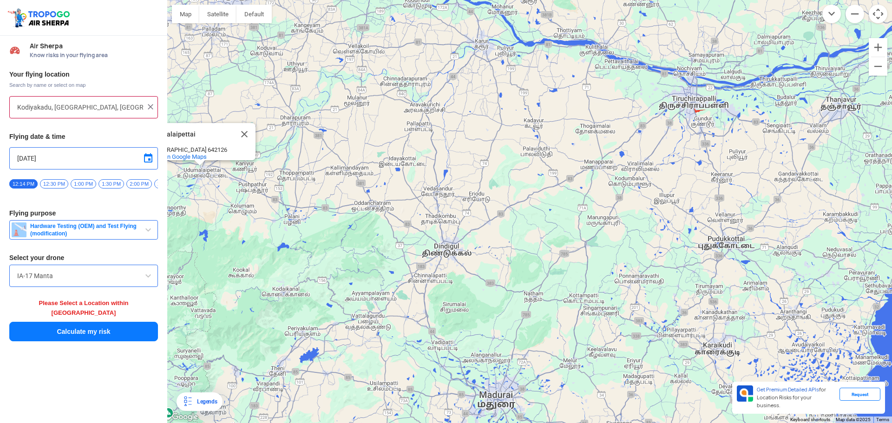
drag, startPoint x: 552, startPoint y: 208, endPoint x: 441, endPoint y: 136, distance: 132.2
click at [441, 136] on div "Udumalaipettai Udumalaipettai [GEOGRAPHIC_DATA] 642126 View on Google Maps" at bounding box center [529, 211] width 725 height 423
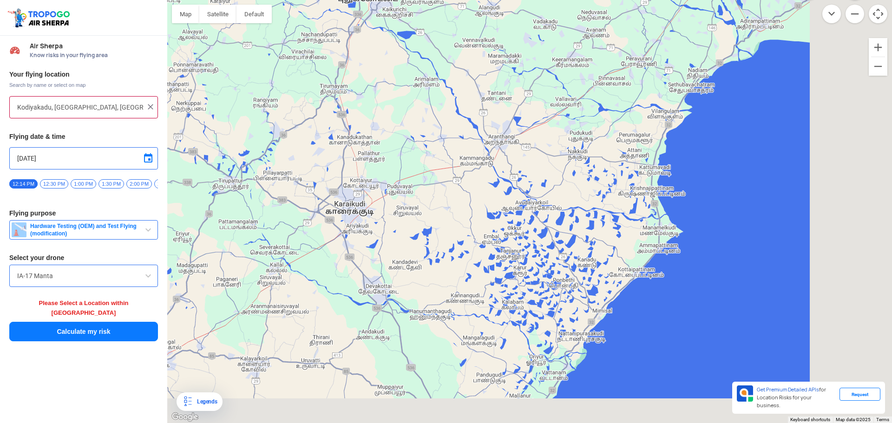
drag, startPoint x: 634, startPoint y: 260, endPoint x: 433, endPoint y: 204, distance: 207.7
click at [433, 204] on div "Udumalaipettai Udumalaipettai [GEOGRAPHIC_DATA] 642126 View on Google Maps" at bounding box center [529, 211] width 725 height 423
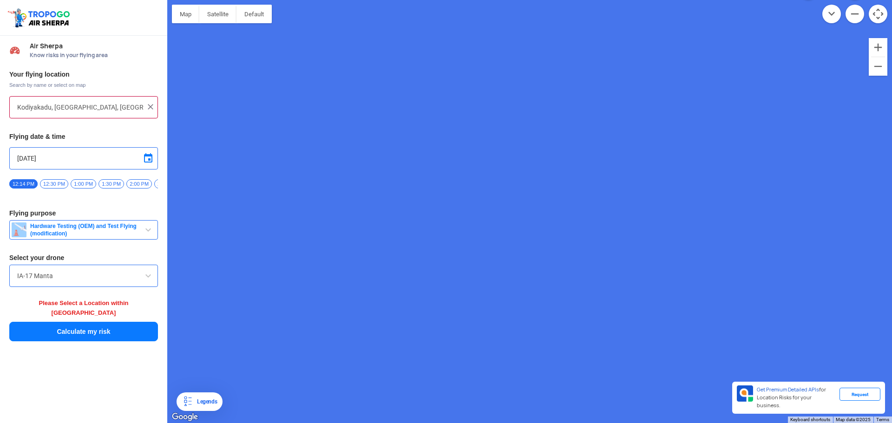
drag, startPoint x: 429, startPoint y: 212, endPoint x: 832, endPoint y: 308, distance: 414.7
click at [841, 315] on div "Udumalaipettai Udumalaipettai [GEOGRAPHIC_DATA] 642126 View on Google Maps" at bounding box center [529, 211] width 725 height 423
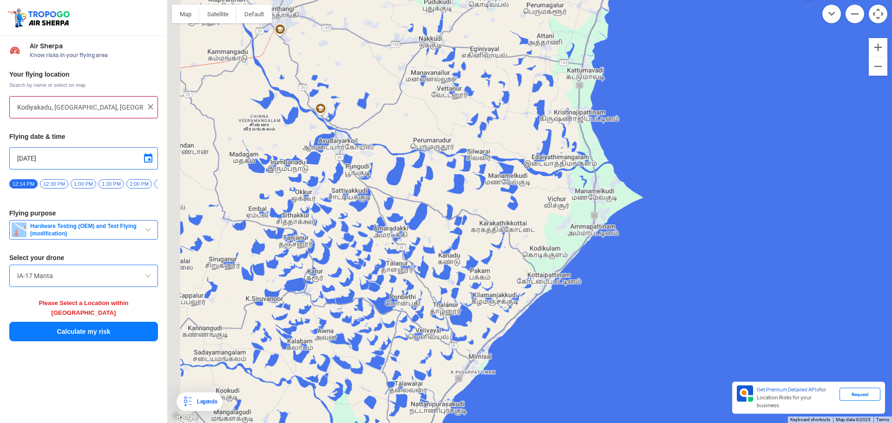
drag, startPoint x: 529, startPoint y: 246, endPoint x: 459, endPoint y: 234, distance: 70.8
click at [635, 249] on div "Udumalaipettai Udumalaipettai [GEOGRAPHIC_DATA] 642126 View on Google Maps" at bounding box center [529, 211] width 725 height 423
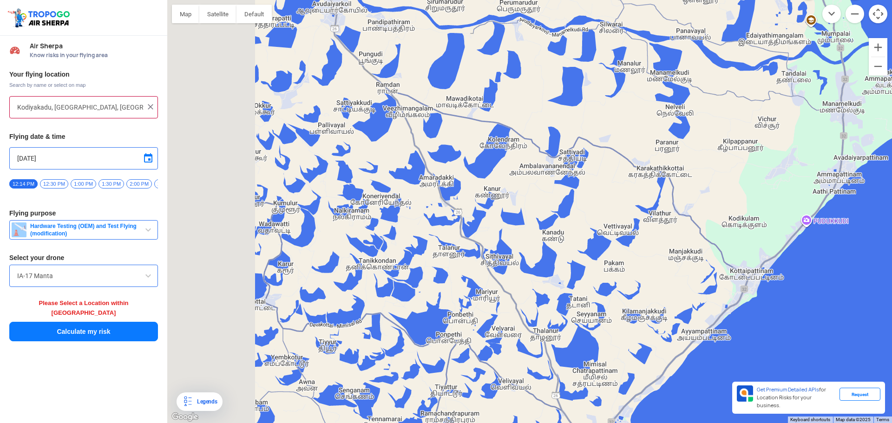
drag, startPoint x: 416, startPoint y: 227, endPoint x: 555, endPoint y: 144, distance: 161.7
click at [555, 144] on div "Udumalaipettai Udumalaipettai [GEOGRAPHIC_DATA] 642126 View on Google Maps" at bounding box center [529, 211] width 725 height 423
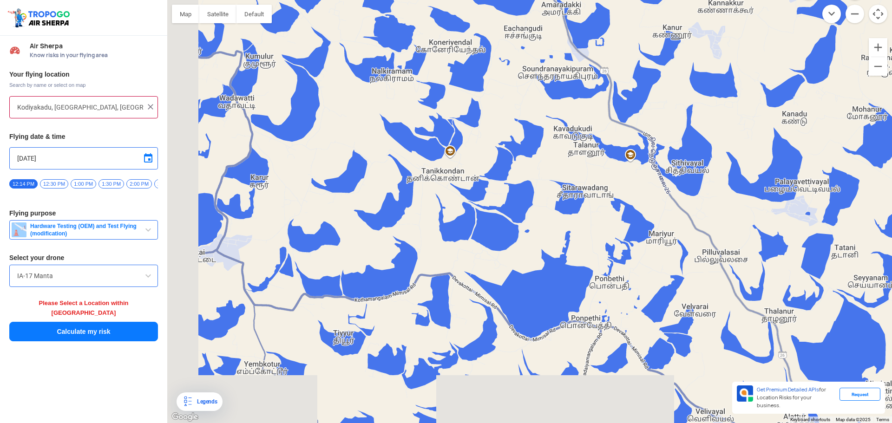
drag, startPoint x: 469, startPoint y: 207, endPoint x: 594, endPoint y: 121, distance: 152.1
click at [594, 121] on div "Udumalaipettai Udumalaipettai [GEOGRAPHIC_DATA] 642126 View on Google Maps" at bounding box center [529, 211] width 725 height 423
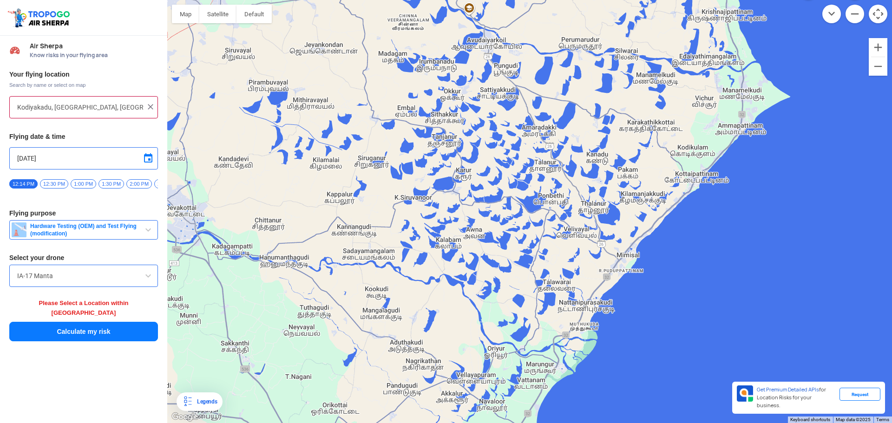
drag, startPoint x: 754, startPoint y: 249, endPoint x: 714, endPoint y: 265, distance: 43.4
click at [714, 265] on div "Udumalaipettai Udumalaipettai [GEOGRAPHIC_DATA] 642126 View on Google Maps" at bounding box center [529, 211] width 725 height 423
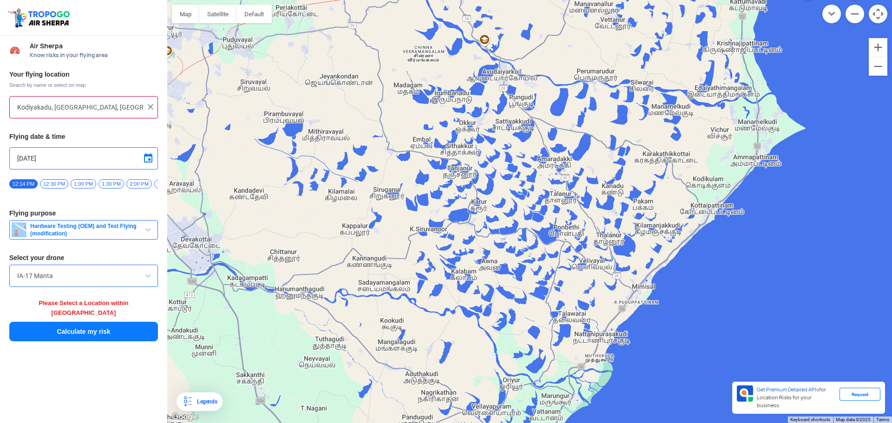
drag, startPoint x: 496, startPoint y: 176, endPoint x: 526, endPoint y: 216, distance: 49.7
click at [526, 216] on div "Udumalaipettai Udumalaipettai [GEOGRAPHIC_DATA] 642126 View on Google Maps" at bounding box center [529, 211] width 725 height 423
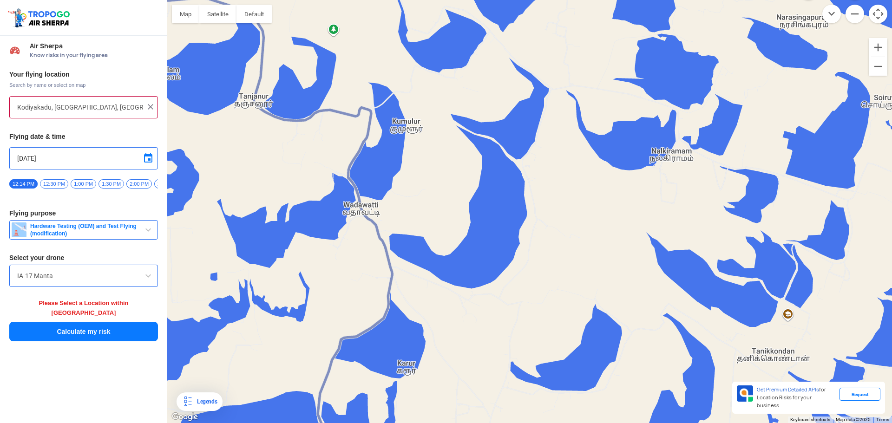
click at [487, 213] on div "Udumalaipettai Udumalaipettai [GEOGRAPHIC_DATA] 642126 View on Google Maps" at bounding box center [529, 211] width 725 height 423
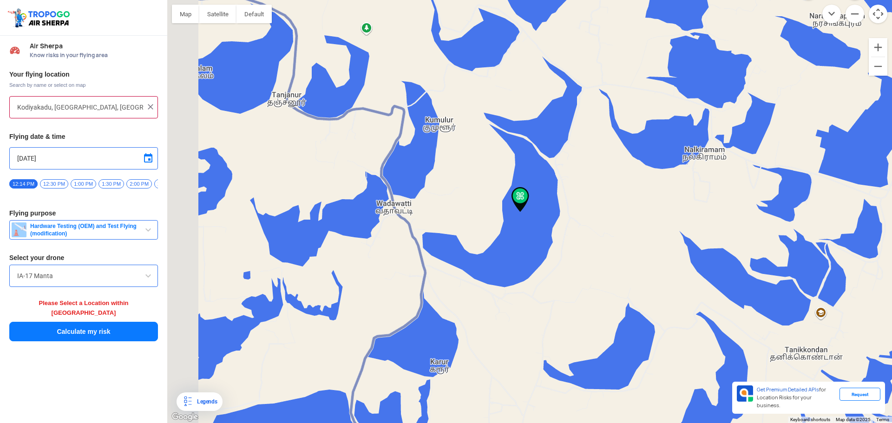
type input "Karur, [GEOGRAPHIC_DATA], [GEOGRAPHIC_DATA]"
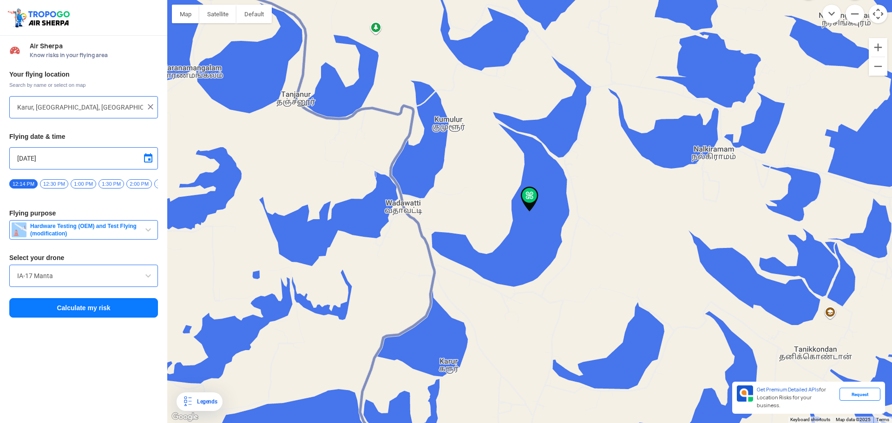
click at [135, 310] on button "Calculate my risk" at bounding box center [83, 308] width 149 height 20
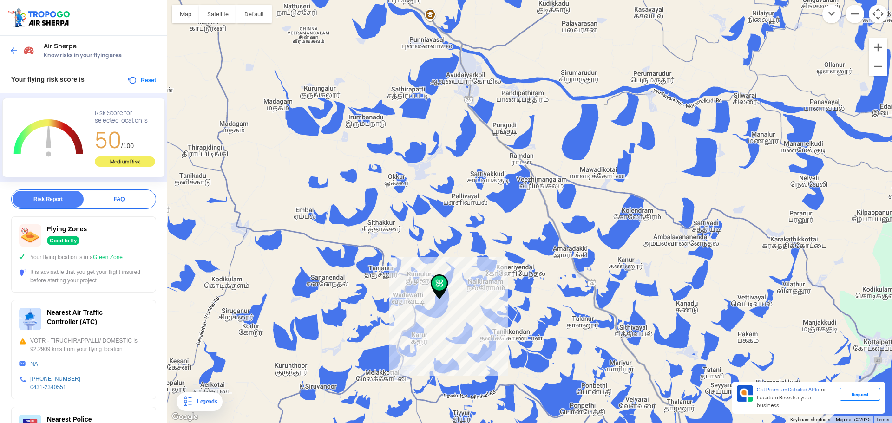
drag, startPoint x: 366, startPoint y: 266, endPoint x: 683, endPoint y: 279, distance: 318.0
click at [691, 280] on div "Udumalaipettai Udumalaipettai [GEOGRAPHIC_DATA] 642126 View on Google Maps" at bounding box center [529, 211] width 725 height 423
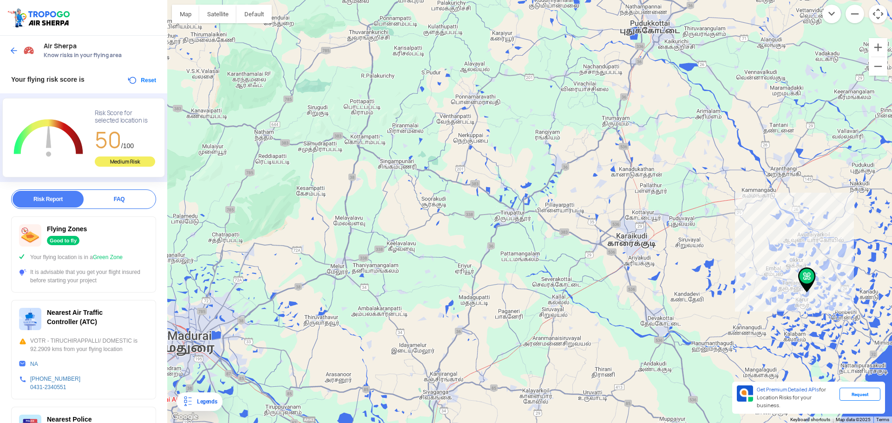
drag, startPoint x: 472, startPoint y: 253, endPoint x: 721, endPoint y: 295, distance: 252.4
click at [721, 295] on div "Udumalaipettai Udumalaipettai [GEOGRAPHIC_DATA] 642126 View on Google Maps" at bounding box center [529, 211] width 725 height 423
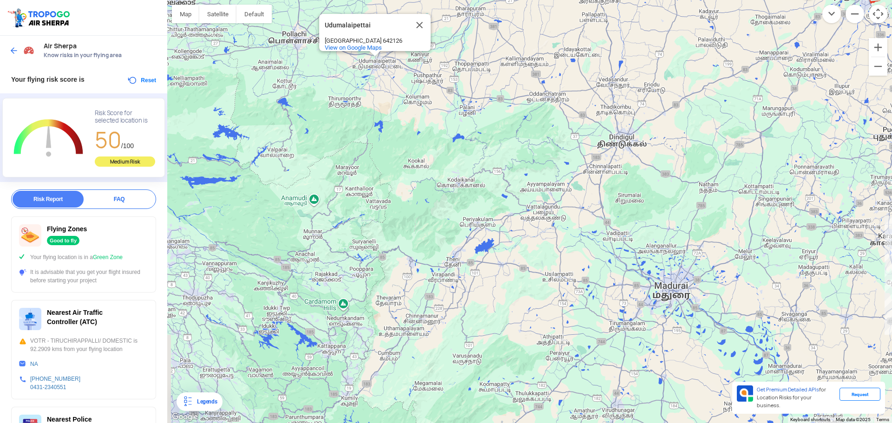
drag, startPoint x: 530, startPoint y: 261, endPoint x: 601, endPoint y: 213, distance: 85.9
click at [601, 213] on div "Udumalaipettai Udumalaipettai [GEOGRAPHIC_DATA] 642126 View on Google Maps" at bounding box center [529, 211] width 725 height 423
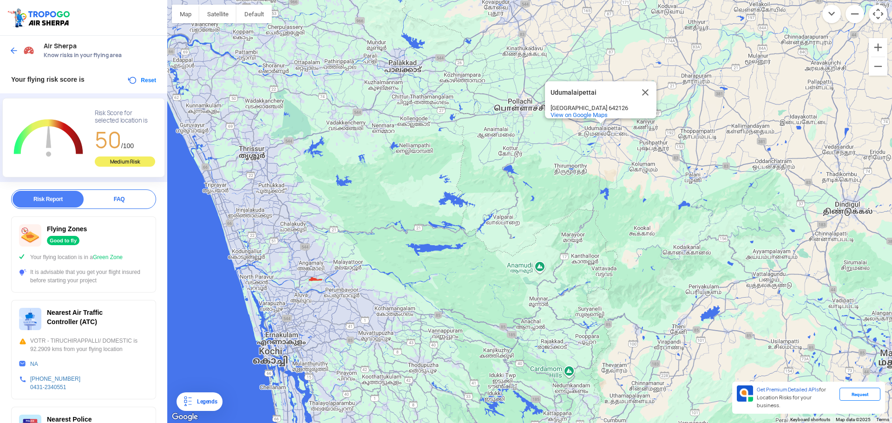
drag, startPoint x: 420, startPoint y: 179, endPoint x: 648, endPoint y: 246, distance: 236.8
click at [648, 246] on div "Udumalaipettai Udumalaipettai [GEOGRAPHIC_DATA] 642126 View on Google Maps" at bounding box center [529, 211] width 725 height 423
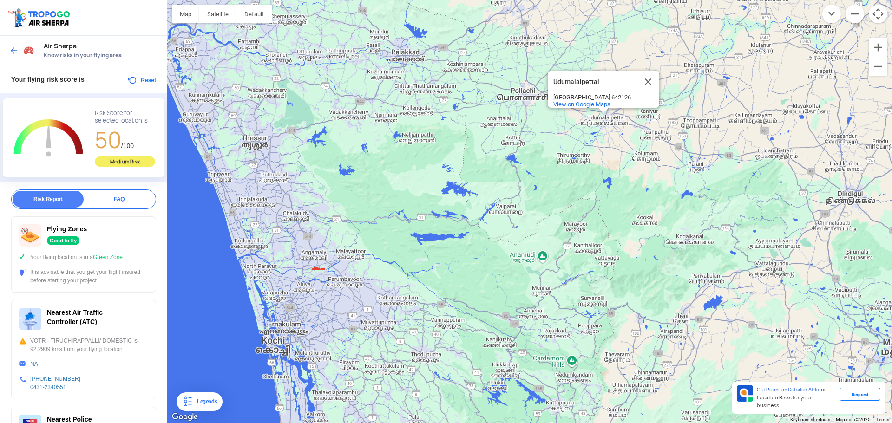
click at [14, 56] on div at bounding box center [22, 50] width 27 height 17
click at [13, 47] on img at bounding box center [13, 50] width 9 height 9
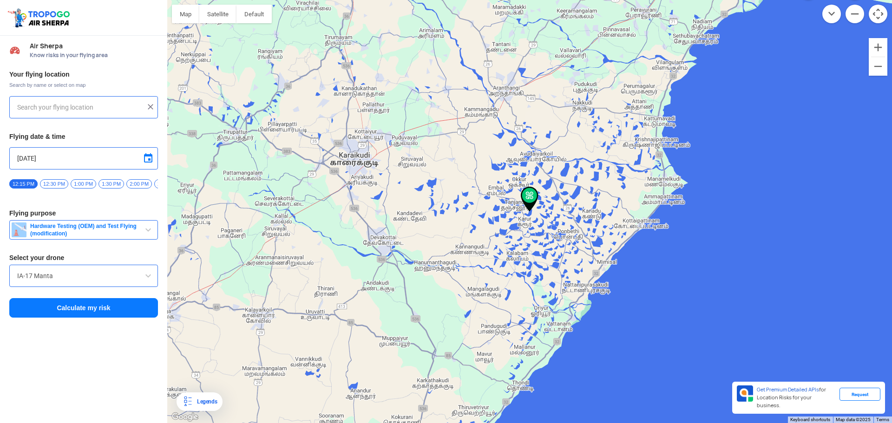
type input "Karur, [GEOGRAPHIC_DATA], [GEOGRAPHIC_DATA]"
click at [77, 276] on div "IA-17 Manta" at bounding box center [83, 276] width 149 height 22
click at [80, 278] on input "IA-17 Manta" at bounding box center [83, 275] width 133 height 11
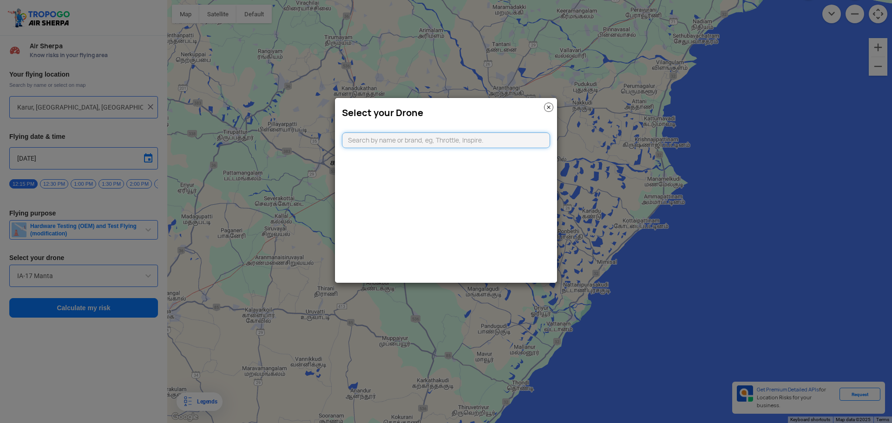
click at [472, 138] on input "text" at bounding box center [446, 140] width 208 height 16
type input "dj"
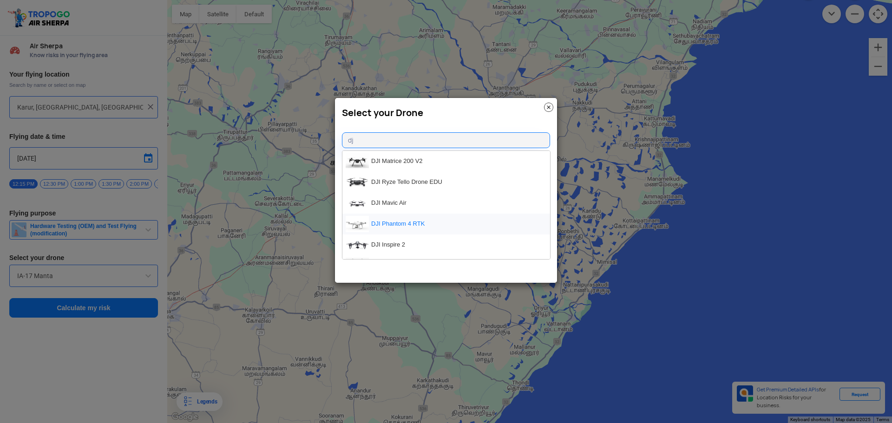
click at [436, 231] on li "DJI Phantom 4 RTK" at bounding box center [446, 224] width 208 height 21
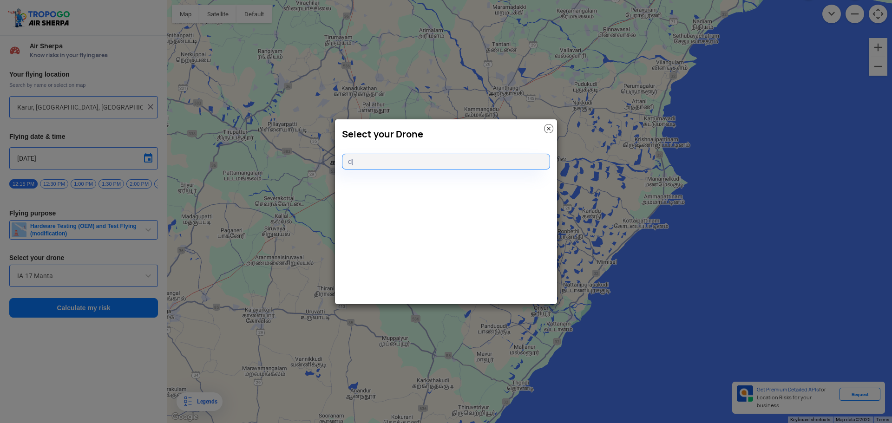
type input "DJI Phantom 4 RTK"
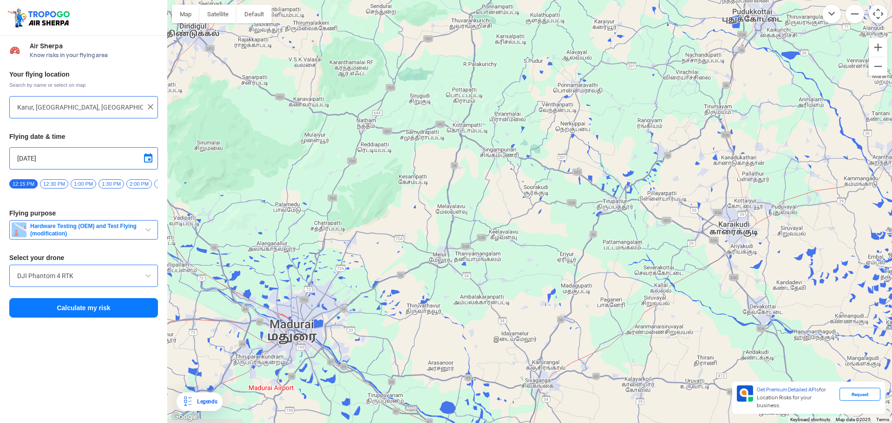
drag, startPoint x: 304, startPoint y: 232, endPoint x: 689, endPoint y: 301, distance: 391.3
click at [689, 301] on div "Udumalaipettai Udumalaipettai [GEOGRAPHIC_DATA] 642126 View on Google Maps" at bounding box center [529, 211] width 725 height 423
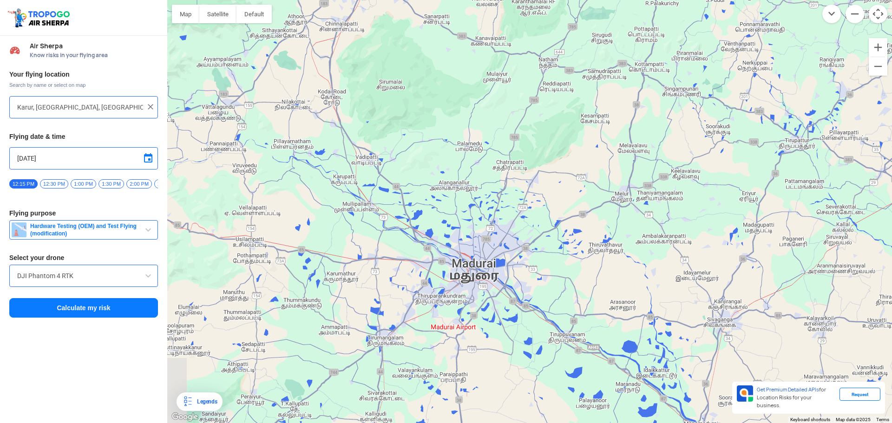
drag, startPoint x: 491, startPoint y: 249, endPoint x: 653, endPoint y: 188, distance: 173.2
click at [653, 188] on div "Udumalaipettai Udumalaipettai [GEOGRAPHIC_DATA] 642126 View on Google Maps" at bounding box center [529, 211] width 725 height 423
drag, startPoint x: 672, startPoint y: 203, endPoint x: 730, endPoint y: 191, distance: 59.1
click at [730, 191] on div "Udumalaipettai Udumalaipettai [GEOGRAPHIC_DATA] 642126 View on Google Maps" at bounding box center [529, 211] width 725 height 423
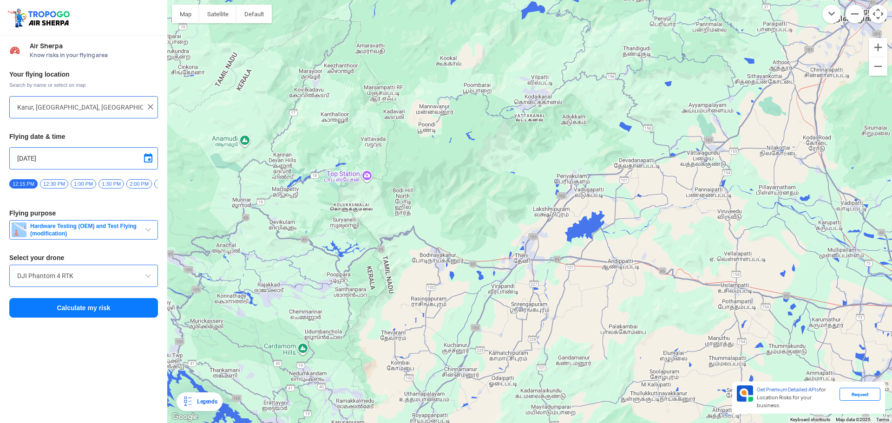
drag, startPoint x: 661, startPoint y: 190, endPoint x: 655, endPoint y: 360, distance: 169.7
click at [655, 360] on div "Udumalaipettai Udumalaipettai [GEOGRAPHIC_DATA] 642126 View on Google Maps" at bounding box center [529, 211] width 725 height 423
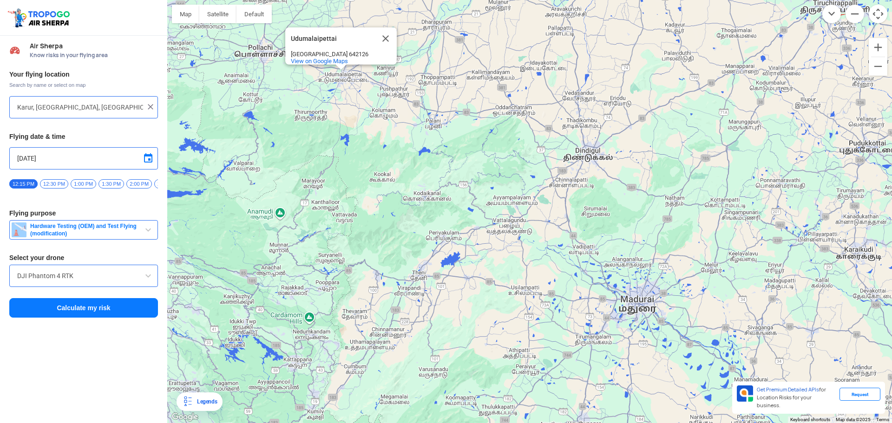
drag, startPoint x: 537, startPoint y: 175, endPoint x: 414, endPoint y: 241, distance: 138.9
click at [413, 243] on div "Udumalaipettai Udumalaipettai [GEOGRAPHIC_DATA] 642126 View on Google Maps" at bounding box center [529, 211] width 725 height 423
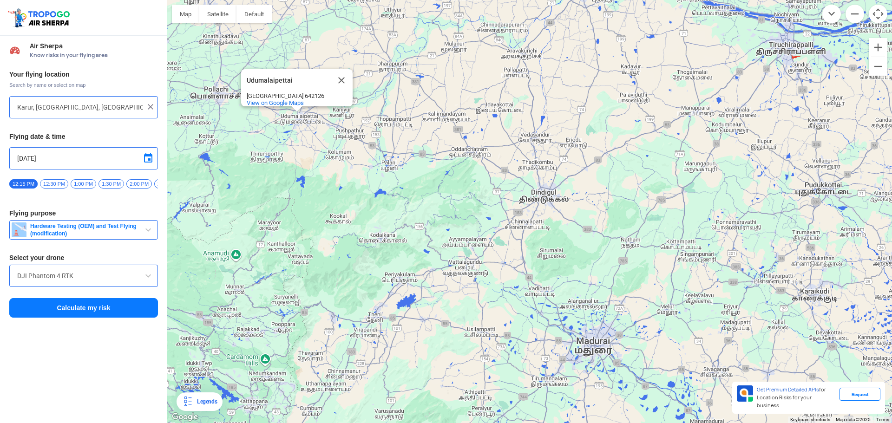
drag, startPoint x: 552, startPoint y: 187, endPoint x: 511, endPoint y: 212, distance: 47.8
click at [514, 212] on div "Udumalaipettai Udumalaipettai [GEOGRAPHIC_DATA] 642126 View on Google Maps" at bounding box center [529, 211] width 725 height 423
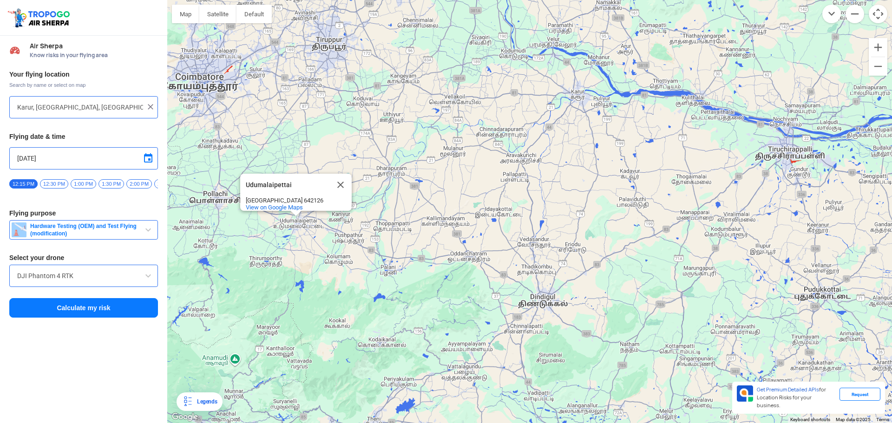
drag, startPoint x: 503, startPoint y: 139, endPoint x: 542, endPoint y: 232, distance: 101.0
click at [542, 232] on div "Udumalaipettai Udumalaipettai [GEOGRAPHIC_DATA] 642126 View on Google Maps" at bounding box center [529, 211] width 725 height 423
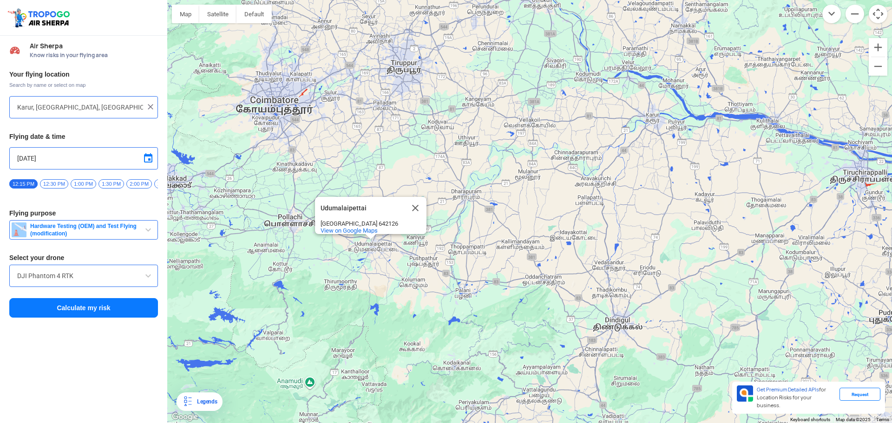
drag, startPoint x: 386, startPoint y: 181, endPoint x: 460, endPoint y: 197, distance: 75.4
click at [460, 197] on div "Udumalaipettai Udumalaipettai [GEOGRAPHIC_DATA] 642126 View on Google Maps" at bounding box center [529, 211] width 725 height 423
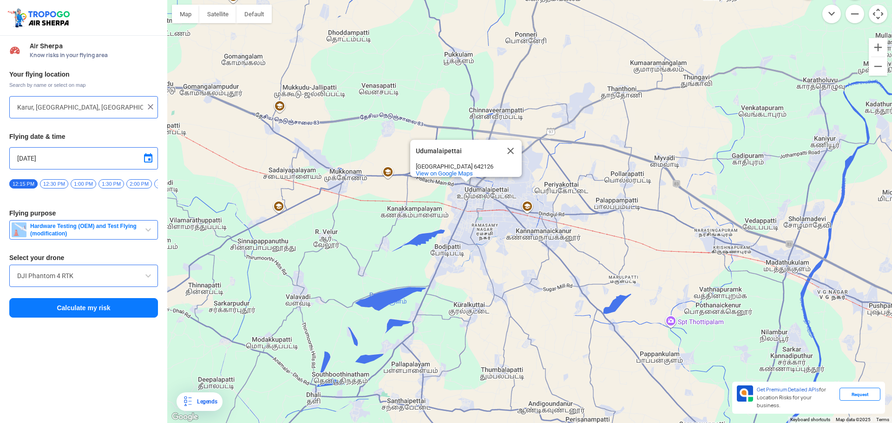
drag, startPoint x: 462, startPoint y: 259, endPoint x: 452, endPoint y: 277, distance: 21.0
click at [452, 277] on div "Udumalaipettai Udumalaipettai [GEOGRAPHIC_DATA] 642126 View on Google Maps" at bounding box center [529, 211] width 725 height 423
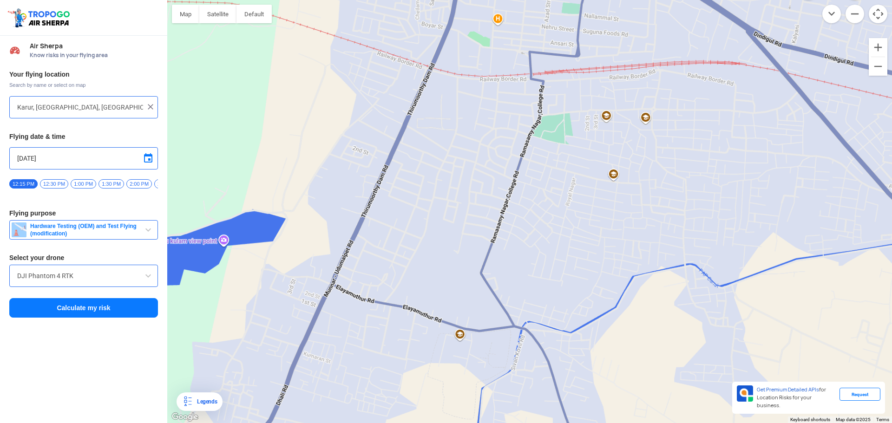
drag, startPoint x: 459, startPoint y: 150, endPoint x: 440, endPoint y: 296, distance: 147.1
click at [440, 296] on div "Udumalaipettai Udumalaipettai [GEOGRAPHIC_DATA] 642126 View on Google Maps" at bounding box center [529, 211] width 725 height 423
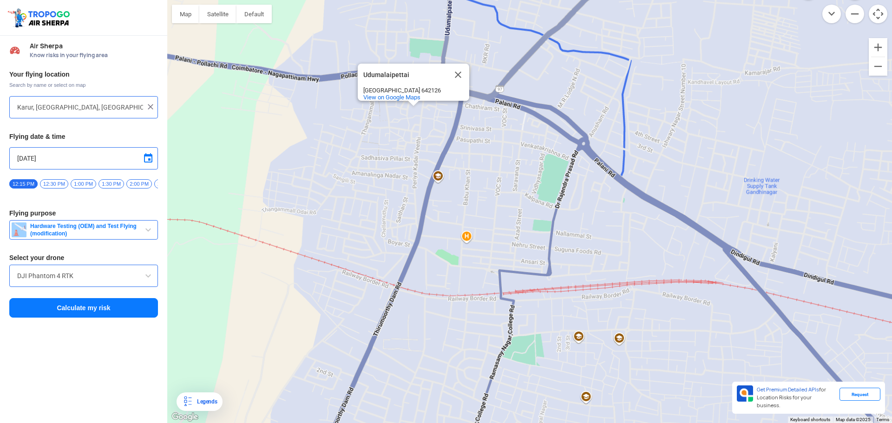
drag, startPoint x: 428, startPoint y: 203, endPoint x: 428, endPoint y: 248, distance: 44.6
click at [428, 248] on div "Udumalaipettai Udumalaipettai [GEOGRAPHIC_DATA] 642126 View on Google Maps" at bounding box center [529, 211] width 725 height 423
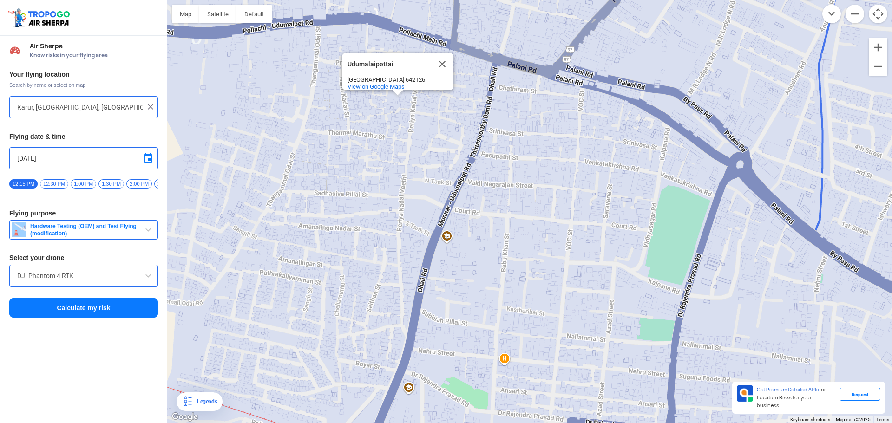
click at [675, 236] on div "Udumalaipettai Udumalaipettai [GEOGRAPHIC_DATA] 642126 View on Google Maps" at bounding box center [529, 211] width 725 height 423
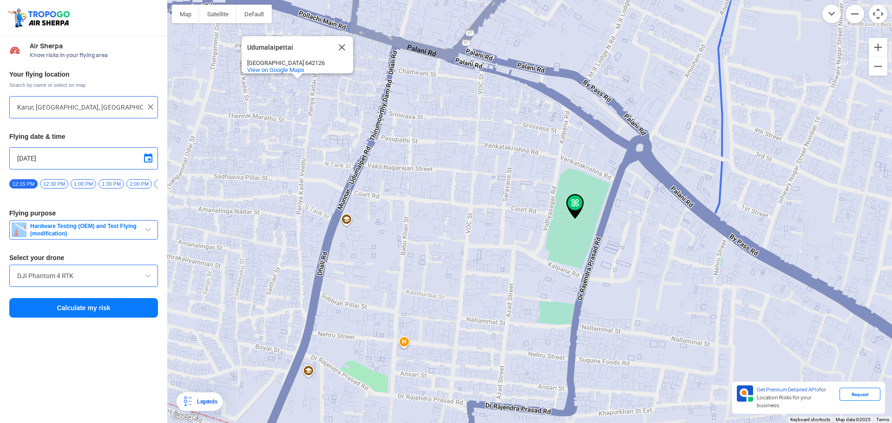
type input "Udumalaipettai, [GEOGRAPHIC_DATA] 642126, [GEOGRAPHIC_DATA]"
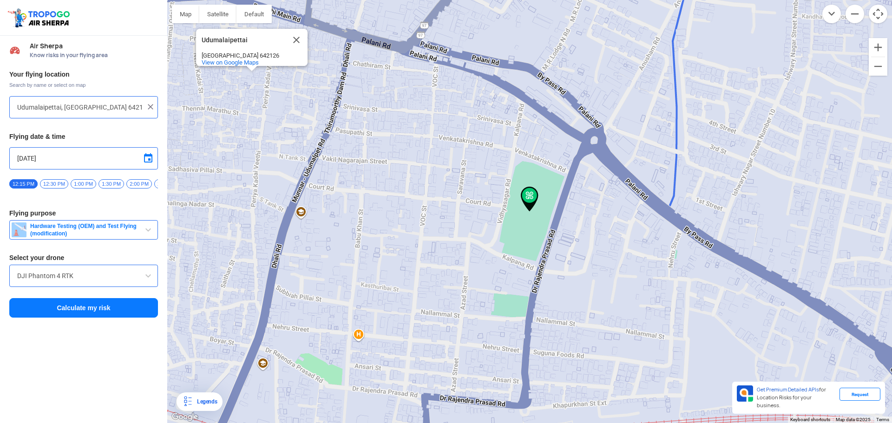
click at [98, 309] on button "Calculate my risk" at bounding box center [83, 308] width 149 height 20
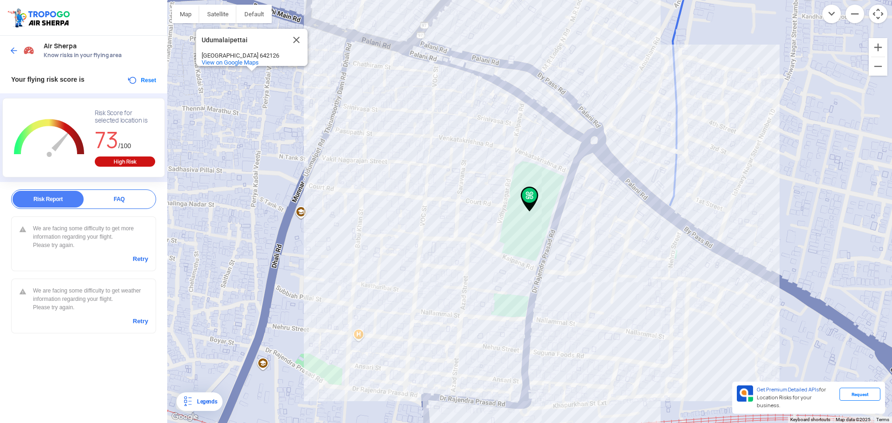
click at [143, 259] on link "Retry" at bounding box center [140, 259] width 15 height 8
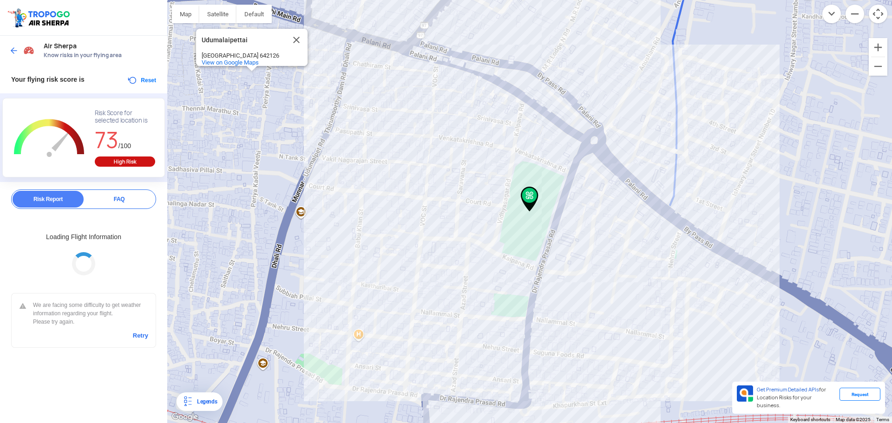
click at [143, 334] on link "Retry" at bounding box center [140, 336] width 15 height 8
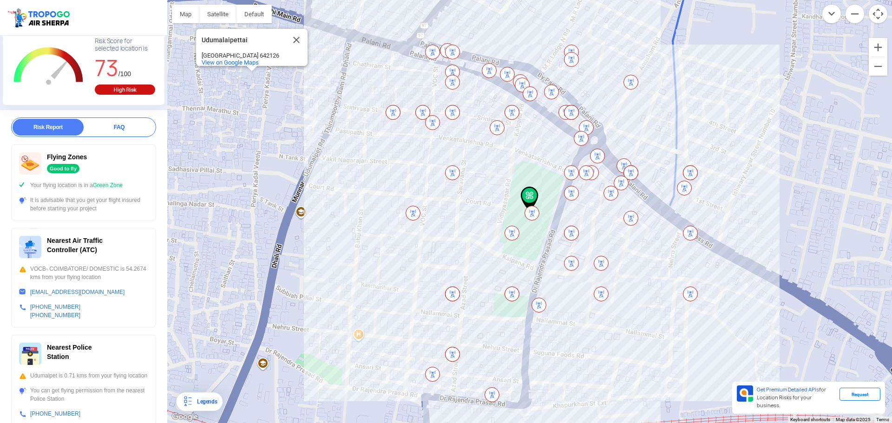
scroll to position [46, 0]
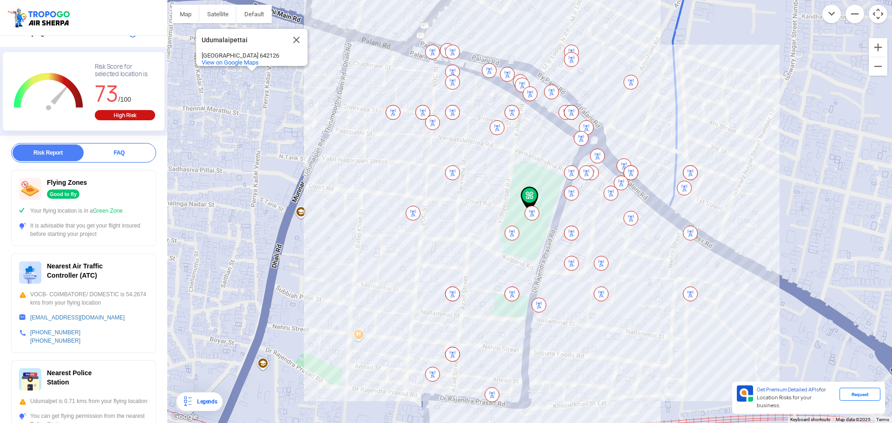
click at [409, 211] on img at bounding box center [413, 213] width 15 height 15
click at [120, 150] on div "FAQ" at bounding box center [119, 152] width 71 height 17
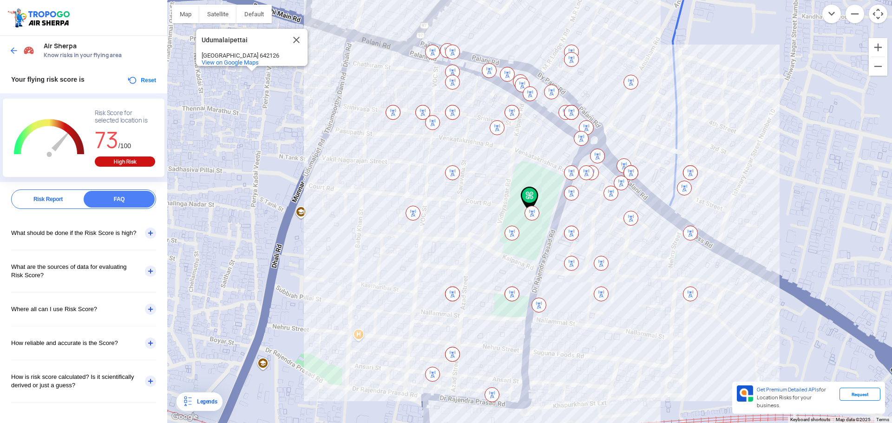
click at [145, 230] on div "What should be done if the Risk Score is high?" at bounding box center [83, 232] width 145 height 33
